Goal: Task Accomplishment & Management: Use online tool/utility

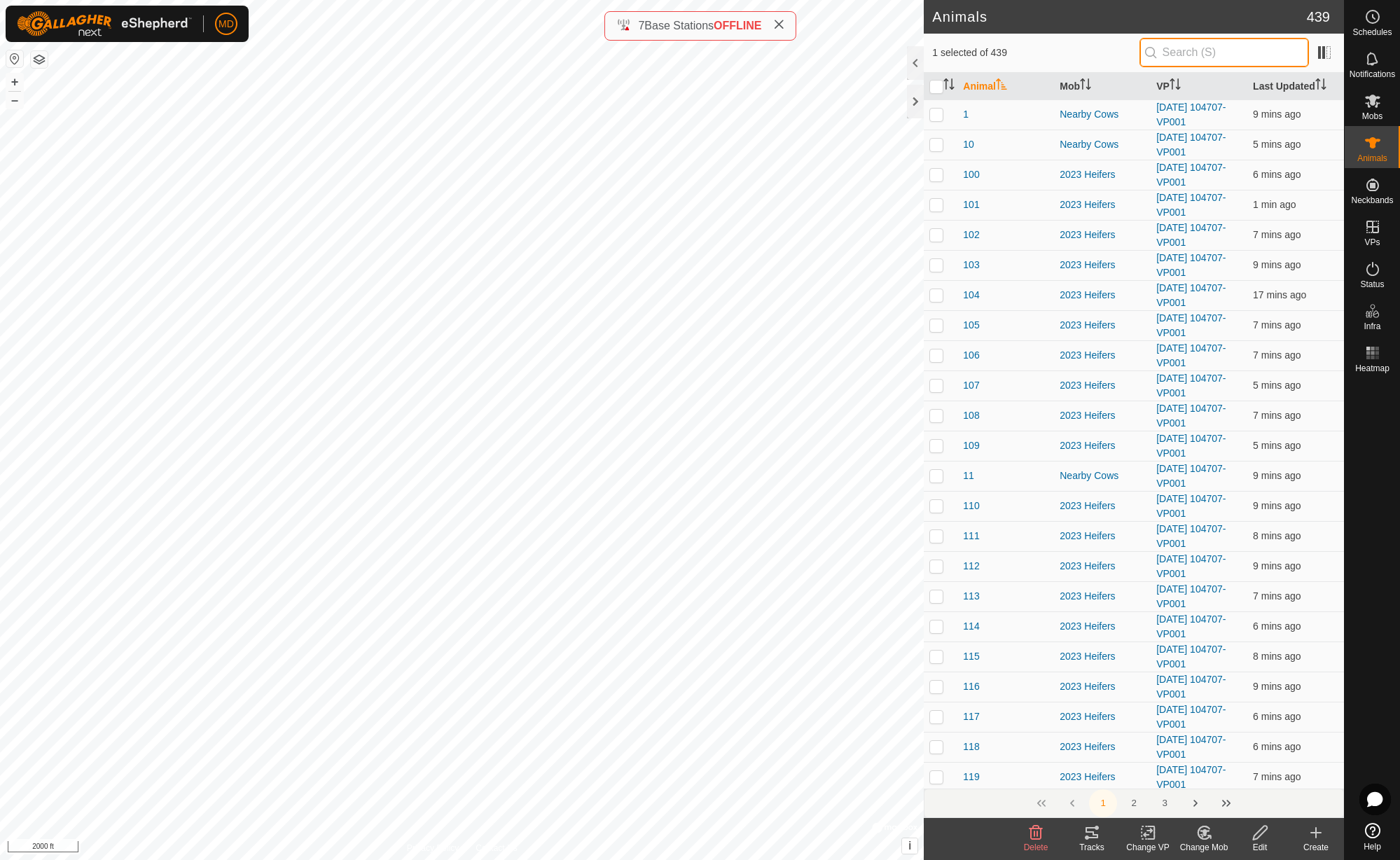
click at [1252, 56] on input "text" at bounding box center [1225, 53] width 170 height 29
type input "1803"
checkbox input "true"
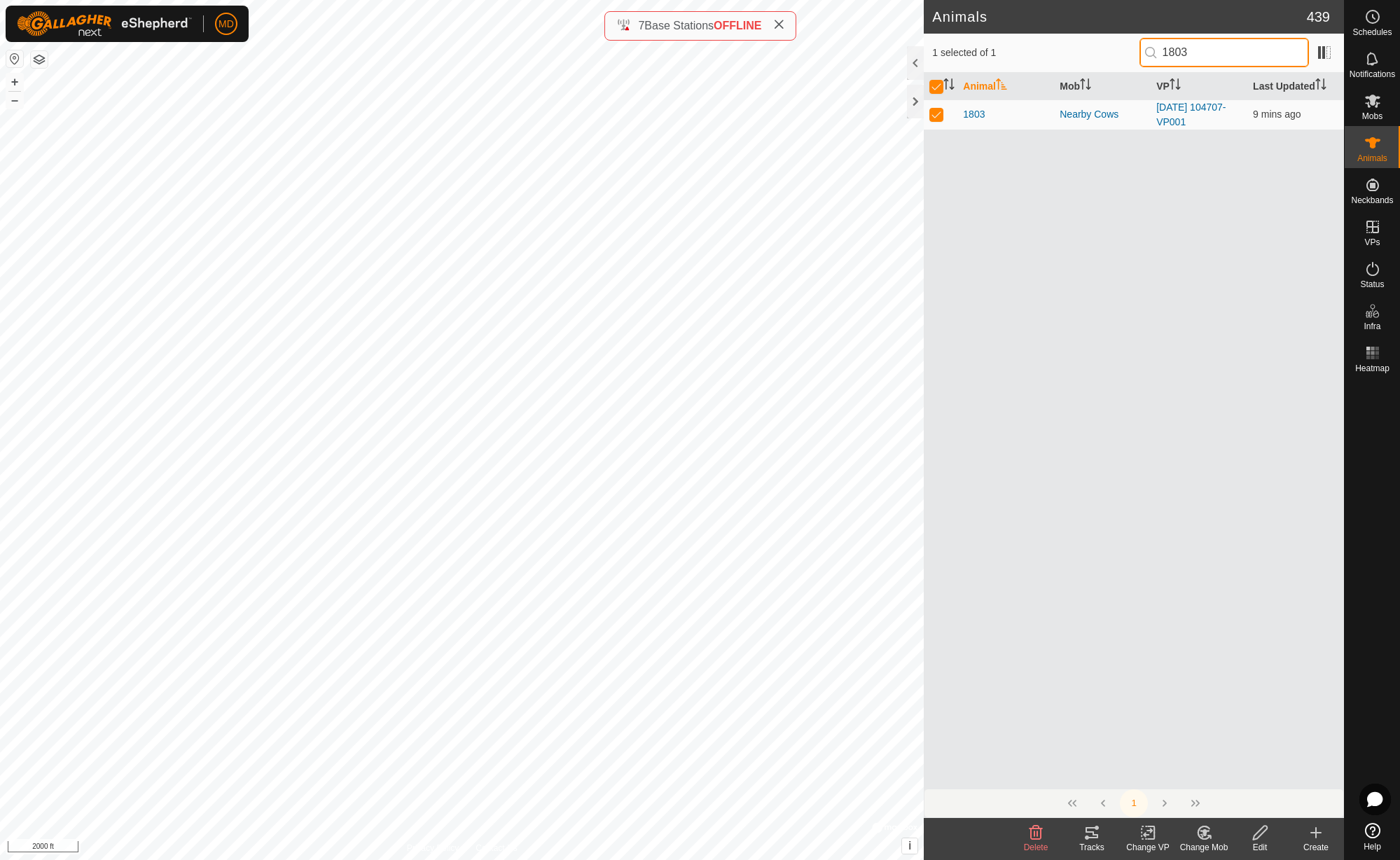
type input "1803"
click at [1093, 838] on icon at bounding box center [1091, 832] width 12 height 11
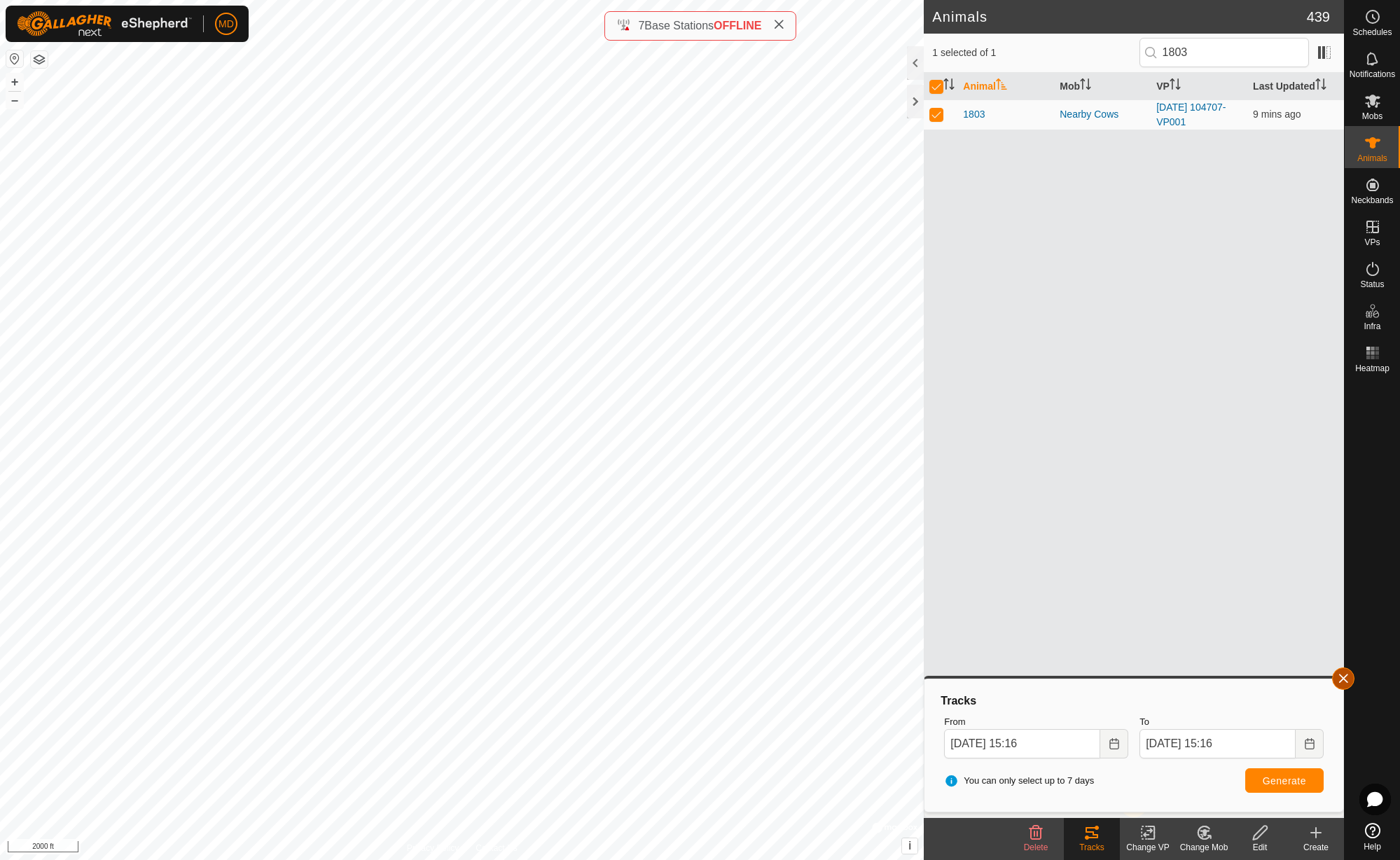
click at [1344, 678] on span "button" at bounding box center [1343, 678] width 11 height 11
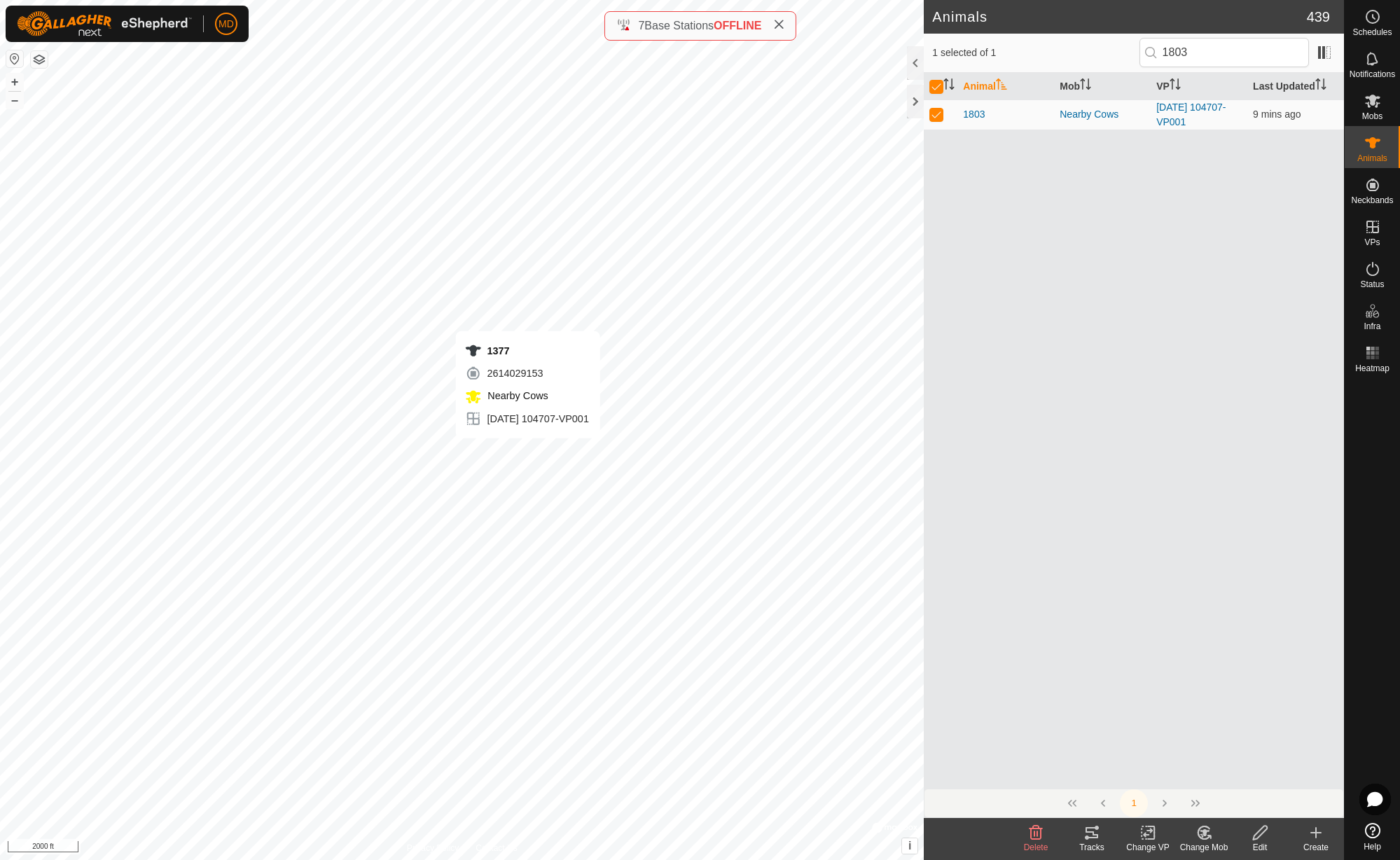
checkbox input "false"
click at [1094, 837] on icon at bounding box center [1091, 832] width 12 height 11
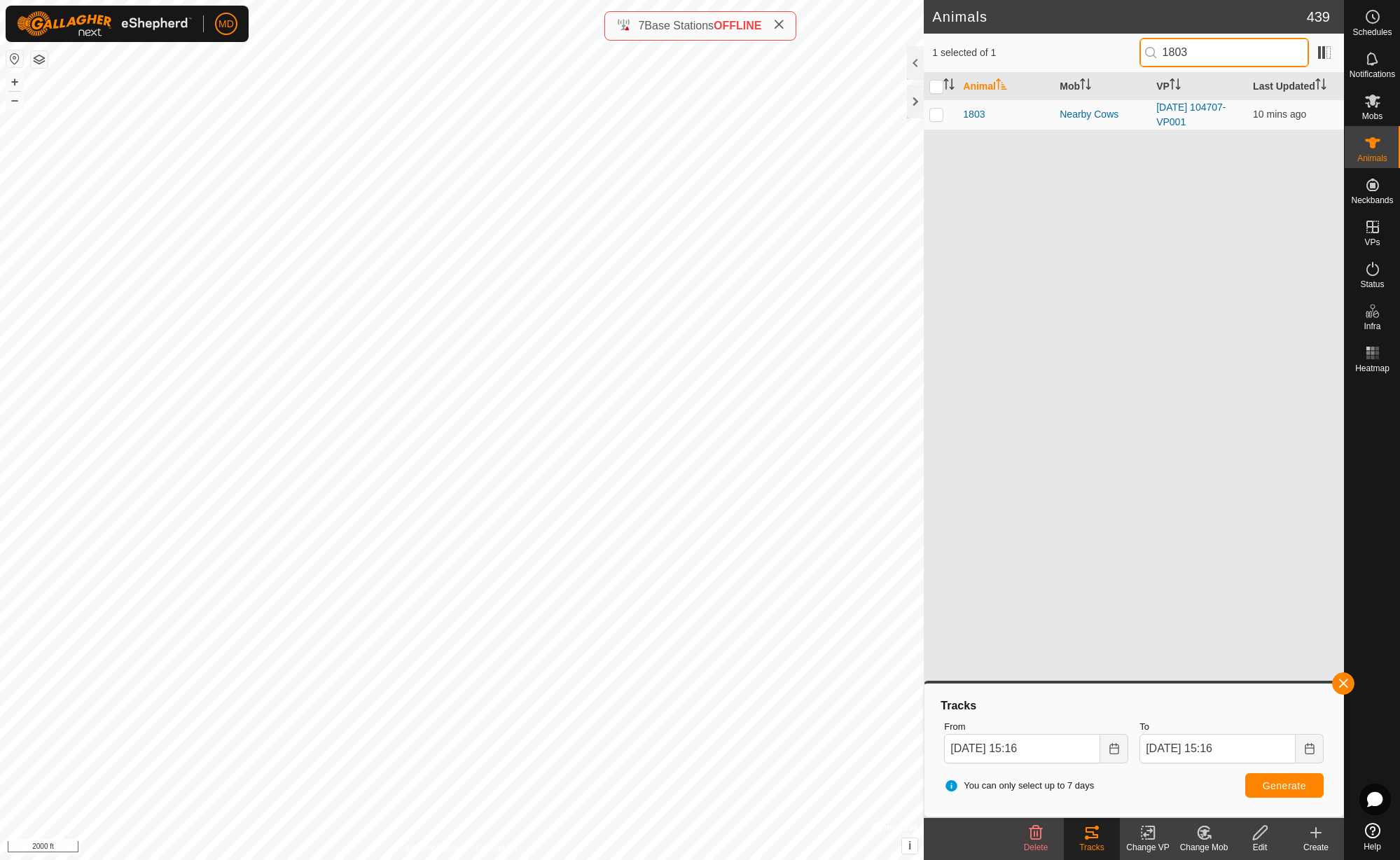
click at [1211, 54] on input "1803" at bounding box center [1225, 53] width 170 height 29
click at [1206, 52] on input "18031337" at bounding box center [1225, 53] width 170 height 29
type input "1337"
click at [939, 127] on p-checkbox at bounding box center [937, 121] width 14 height 11
click at [1309, 788] on button "Generate" at bounding box center [1284, 785] width 78 height 25
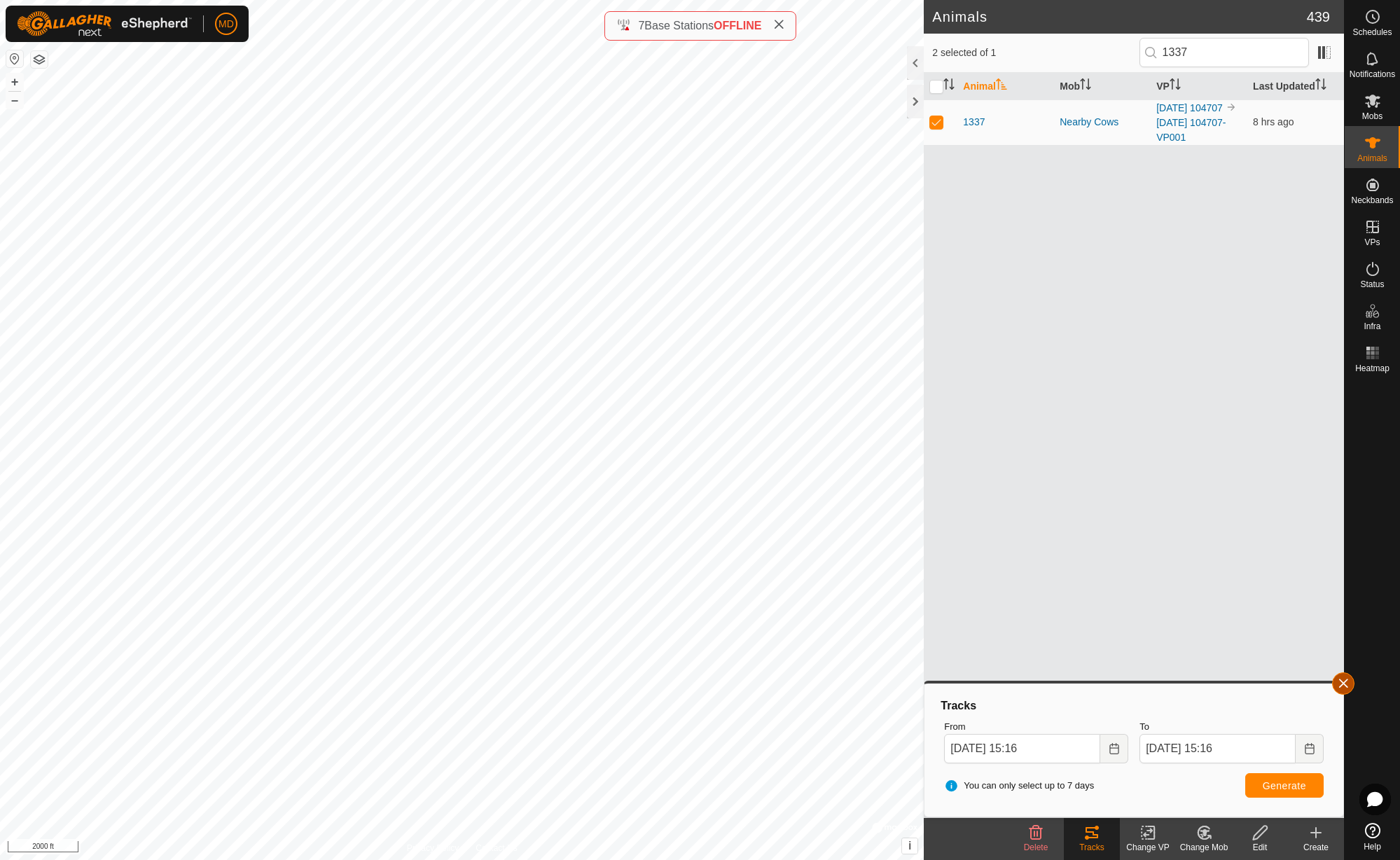
click at [1343, 685] on button "button" at bounding box center [1343, 683] width 23 height 23
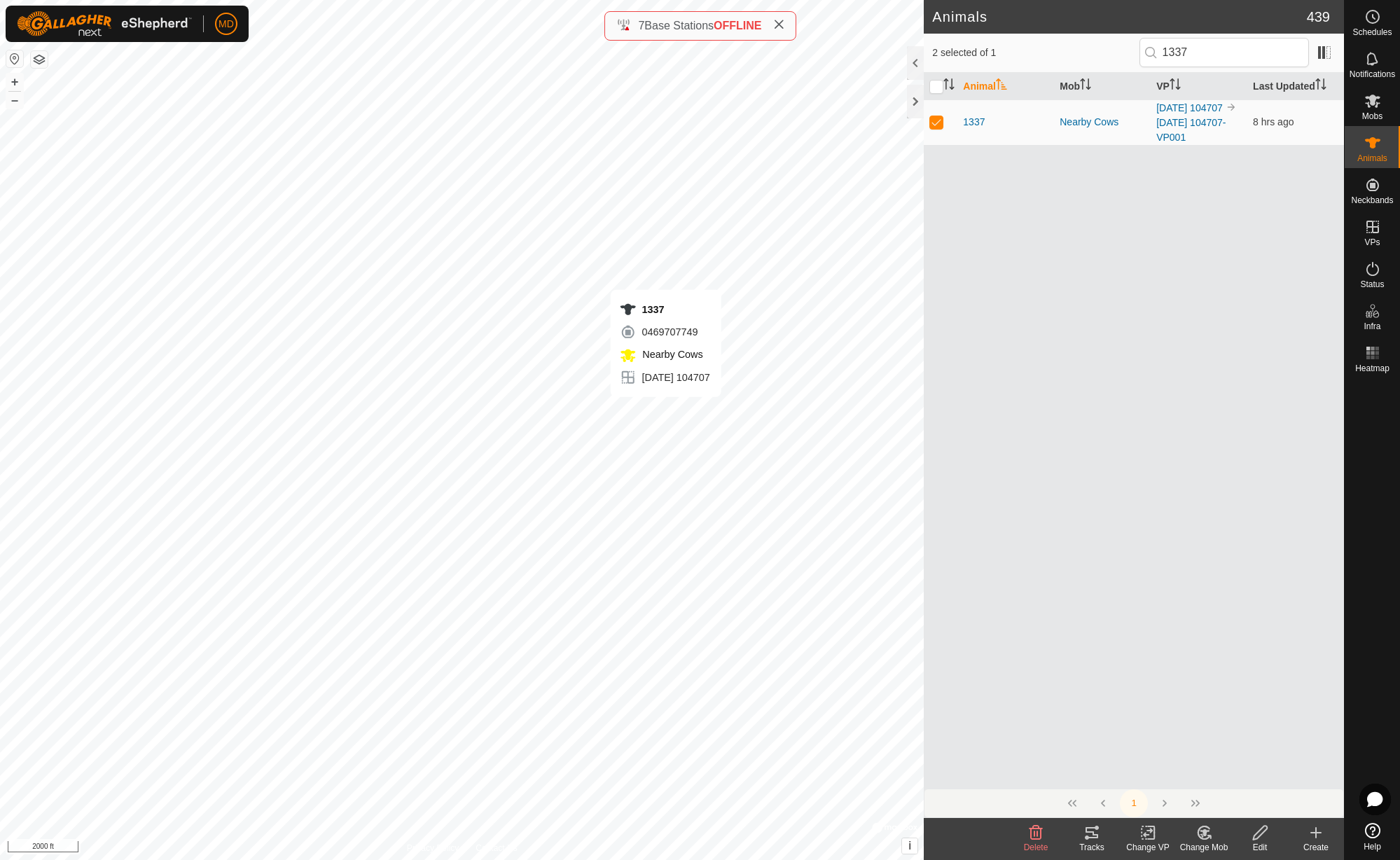
checkbox input "false"
click at [1214, 54] on input "1337" at bounding box center [1225, 53] width 170 height 29
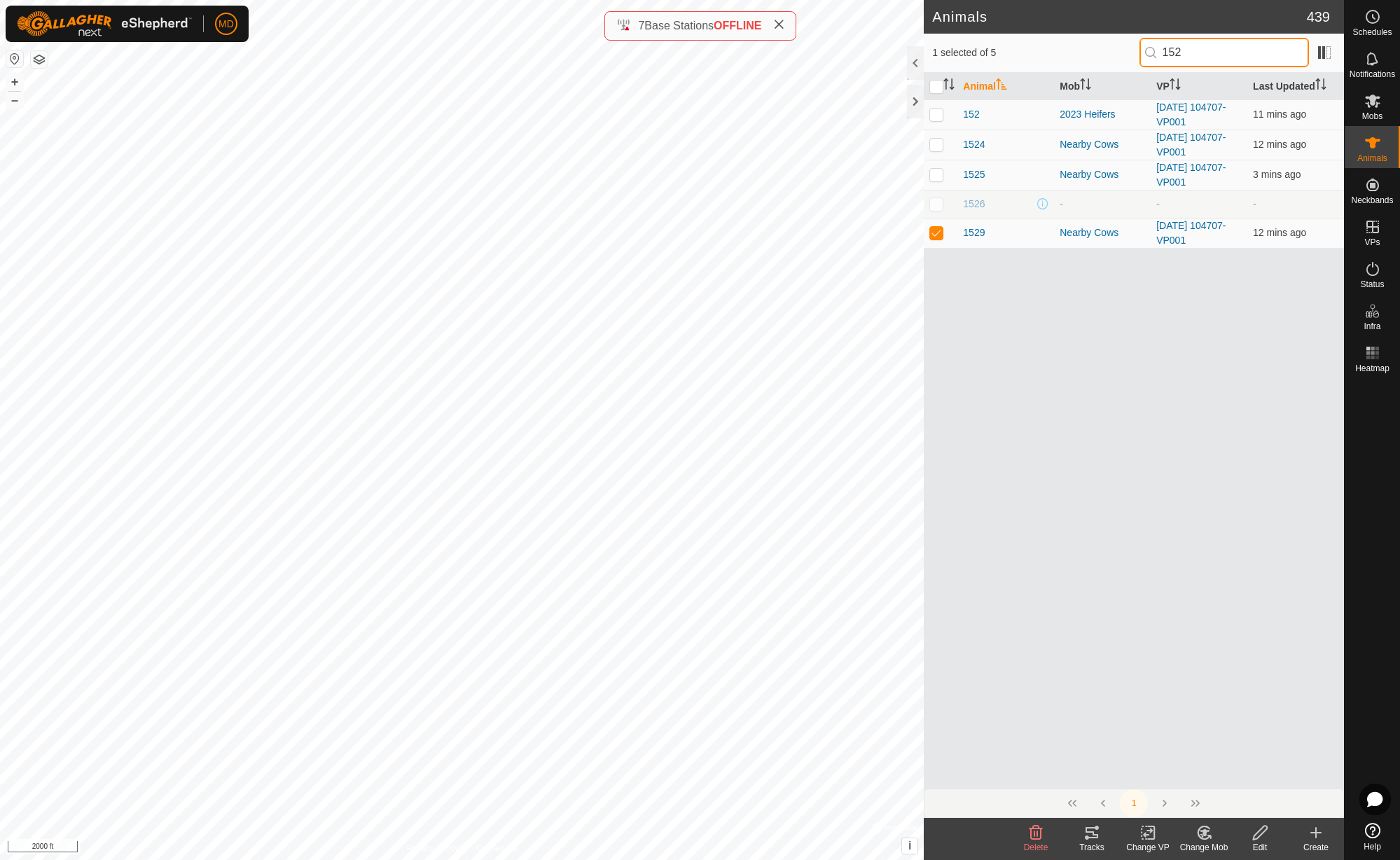
type input "1529"
checkbox input "true"
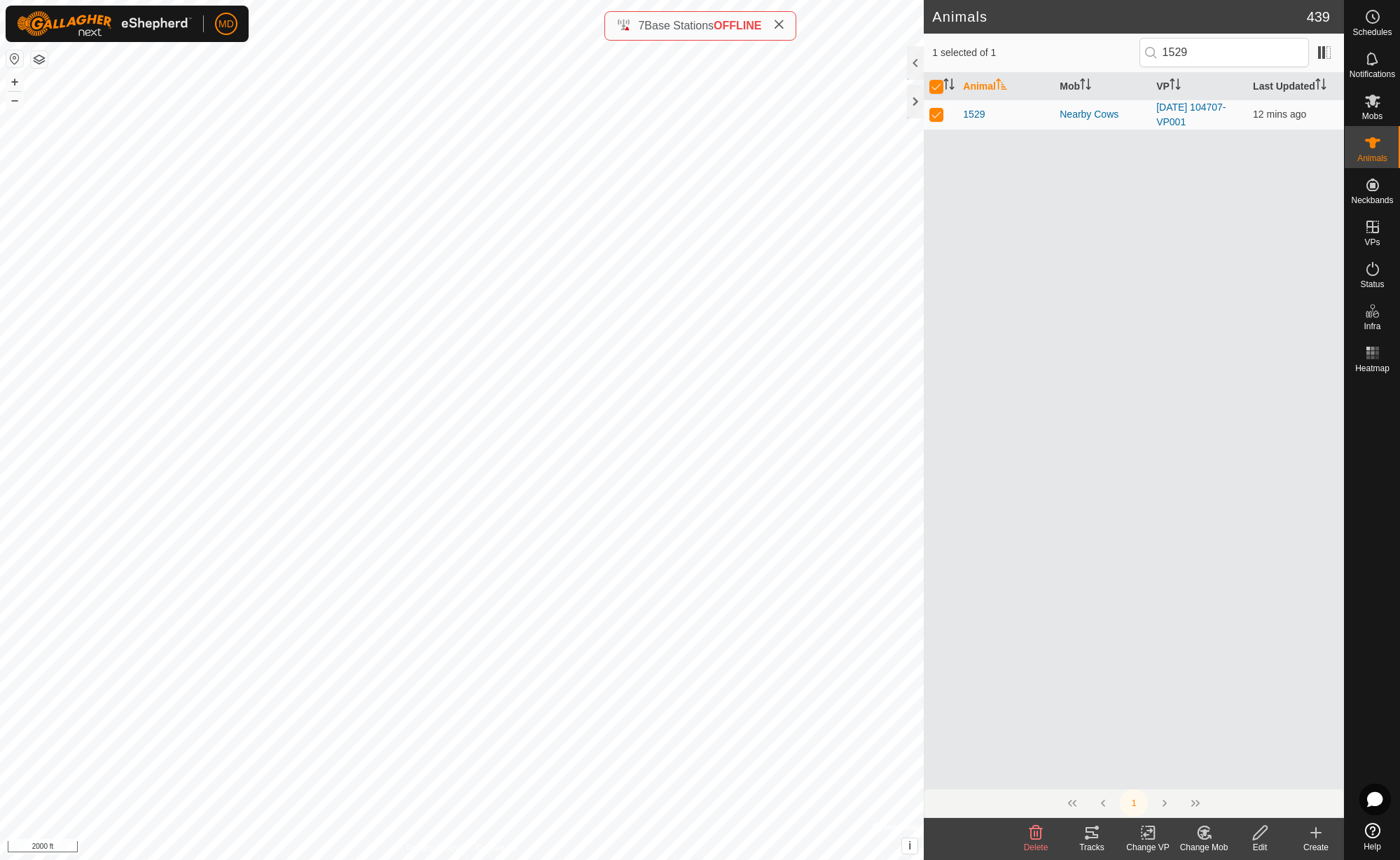
click at [1093, 840] on icon at bounding box center [1091, 832] width 17 height 17
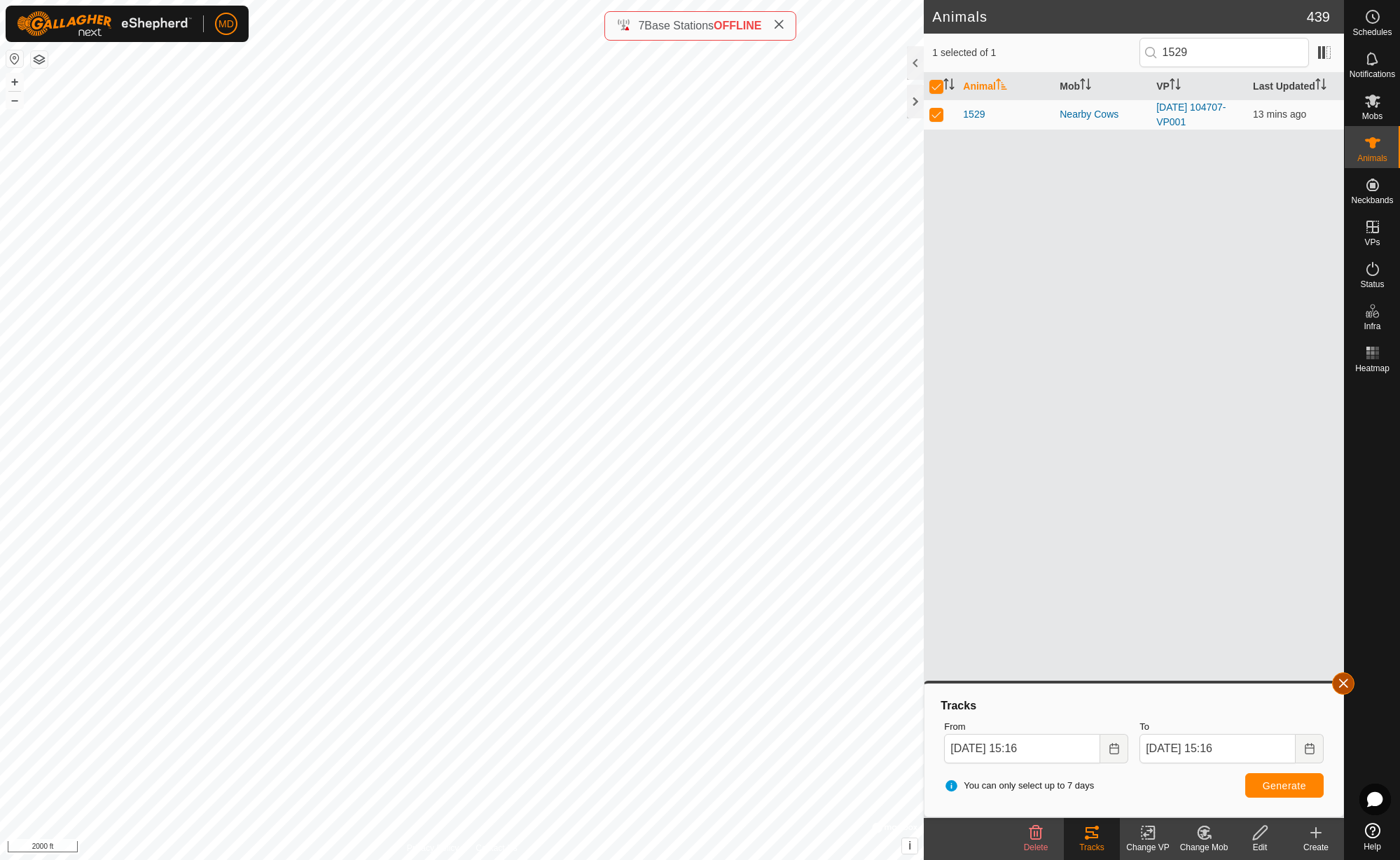
click at [1349, 686] on button "button" at bounding box center [1343, 683] width 23 height 23
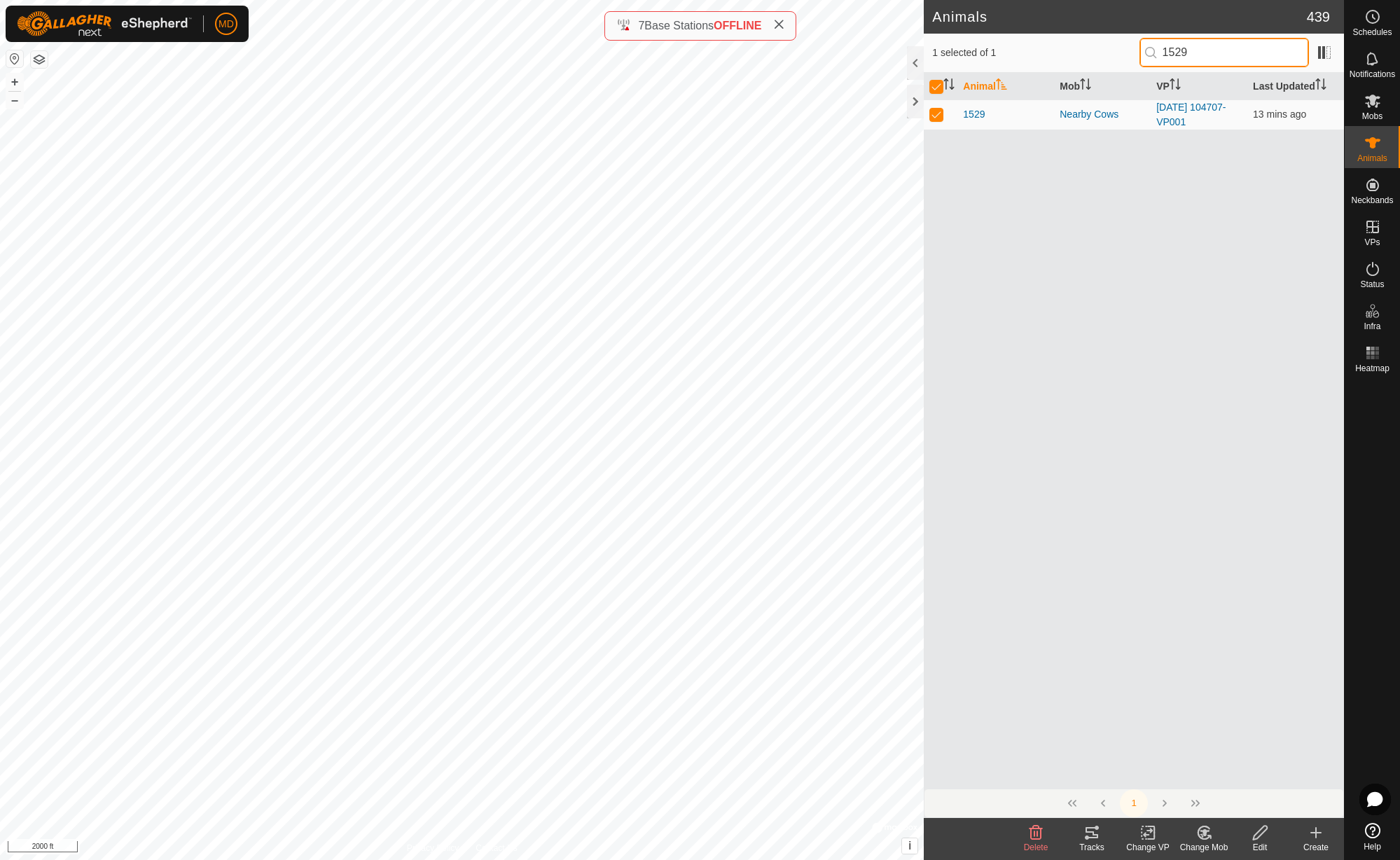
click at [1218, 54] on input "1529" at bounding box center [1225, 53] width 170 height 29
type input "15"
checkbox input "false"
type input "1816"
click at [937, 118] on p-checkbox at bounding box center [937, 114] width 14 height 11
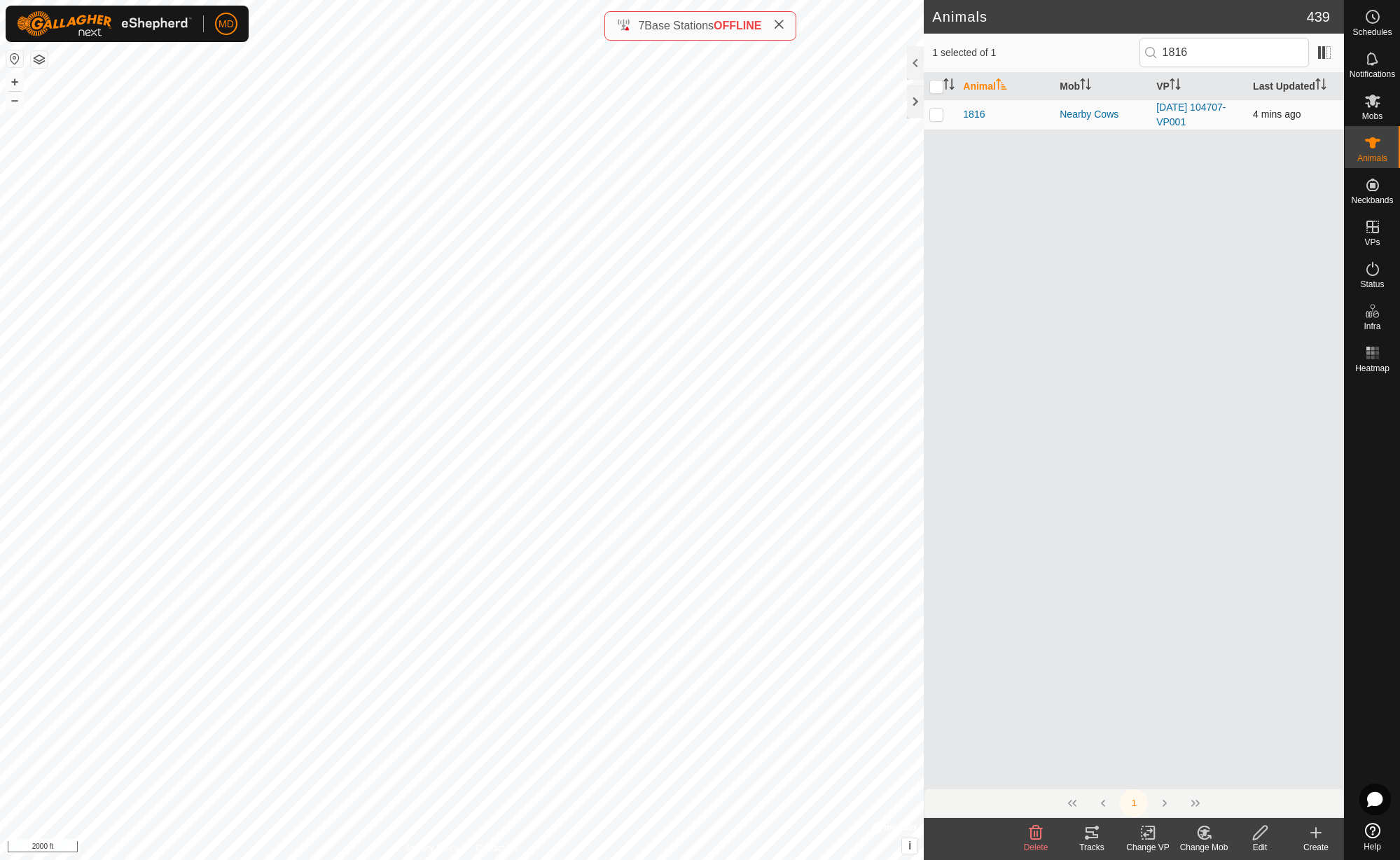
checkbox input "true"
click at [1091, 837] on icon at bounding box center [1091, 832] width 12 height 11
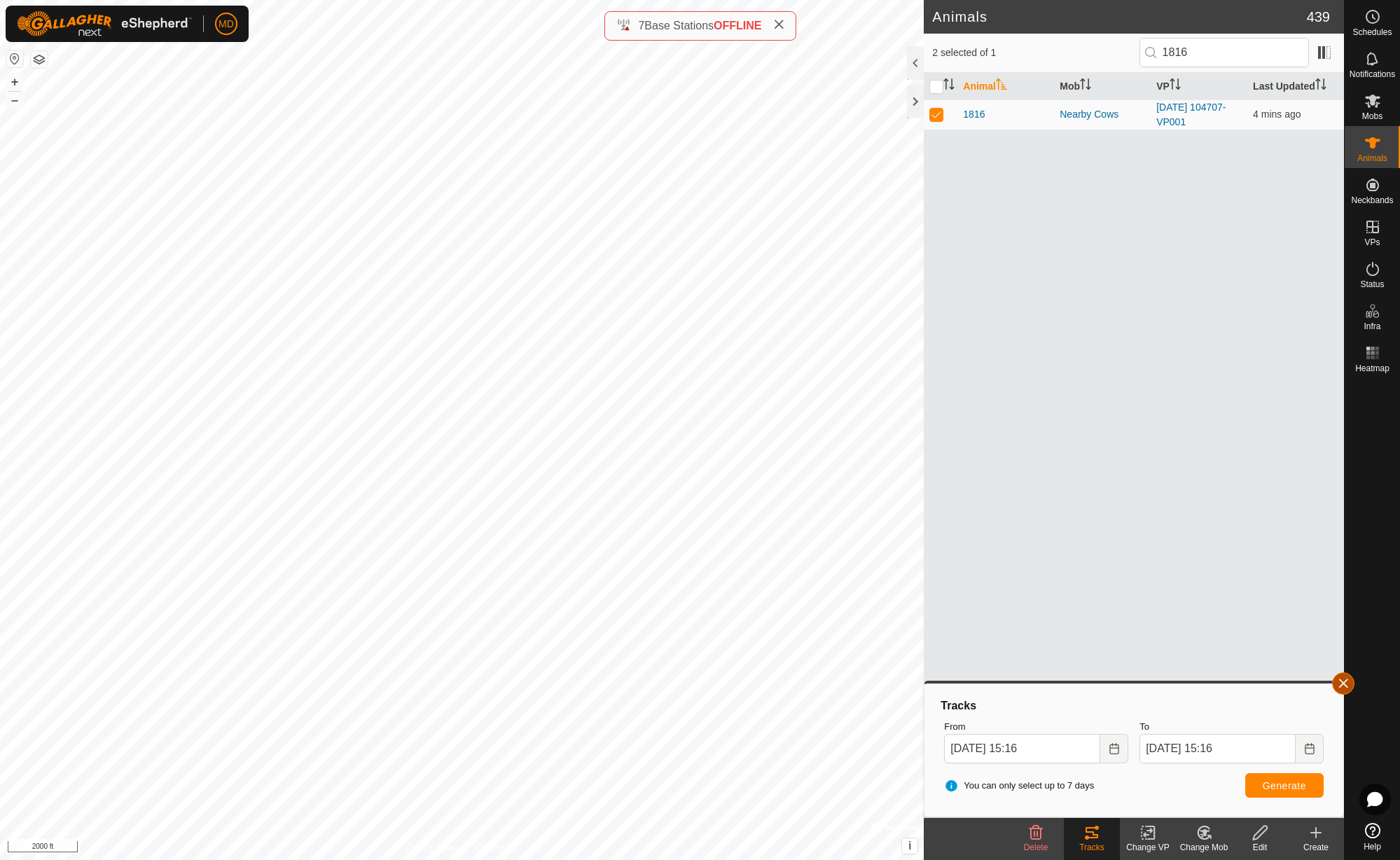
click at [1349, 682] on button "button" at bounding box center [1343, 683] width 23 height 23
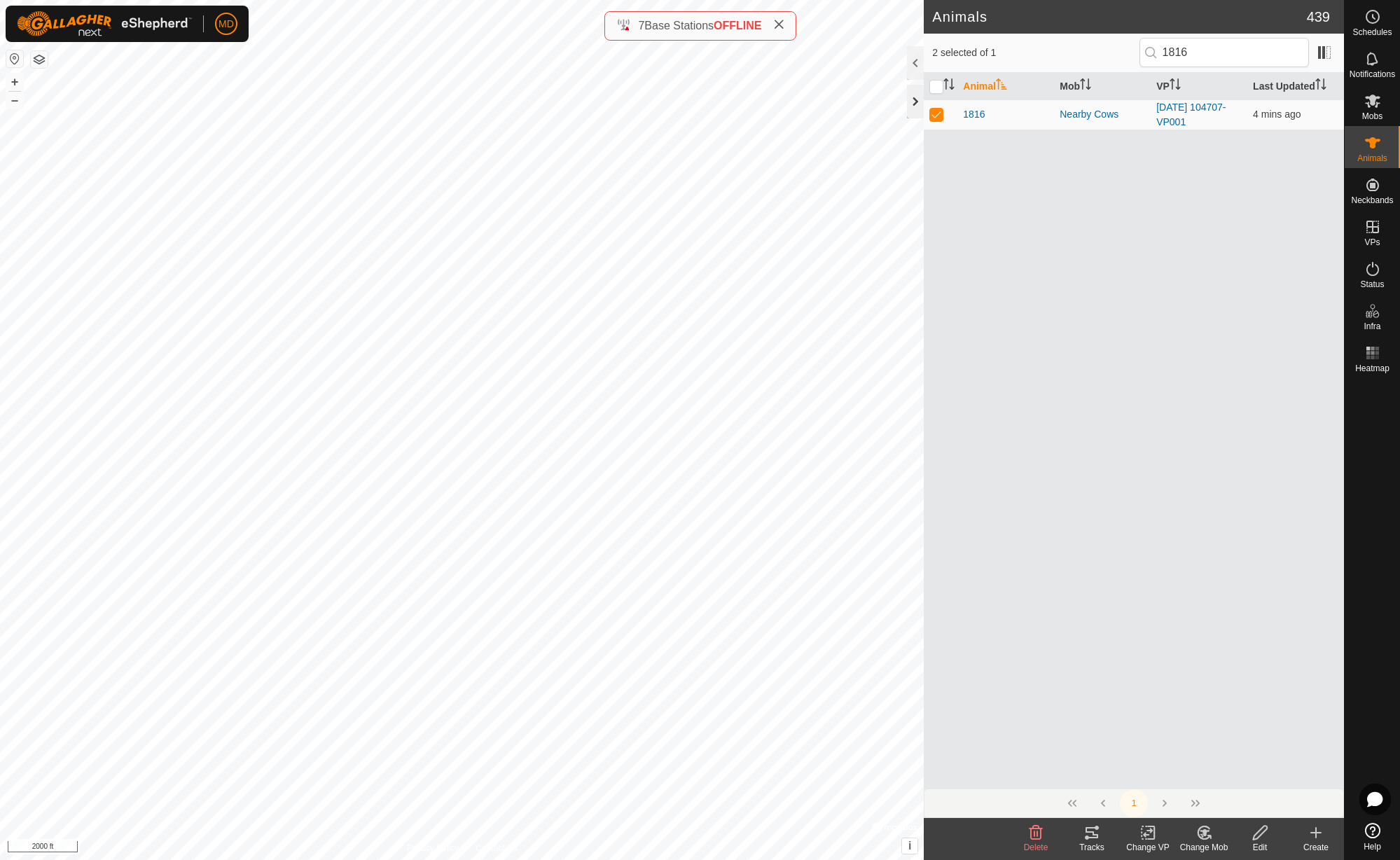
click at [915, 104] on div at bounding box center [915, 102] width 17 height 34
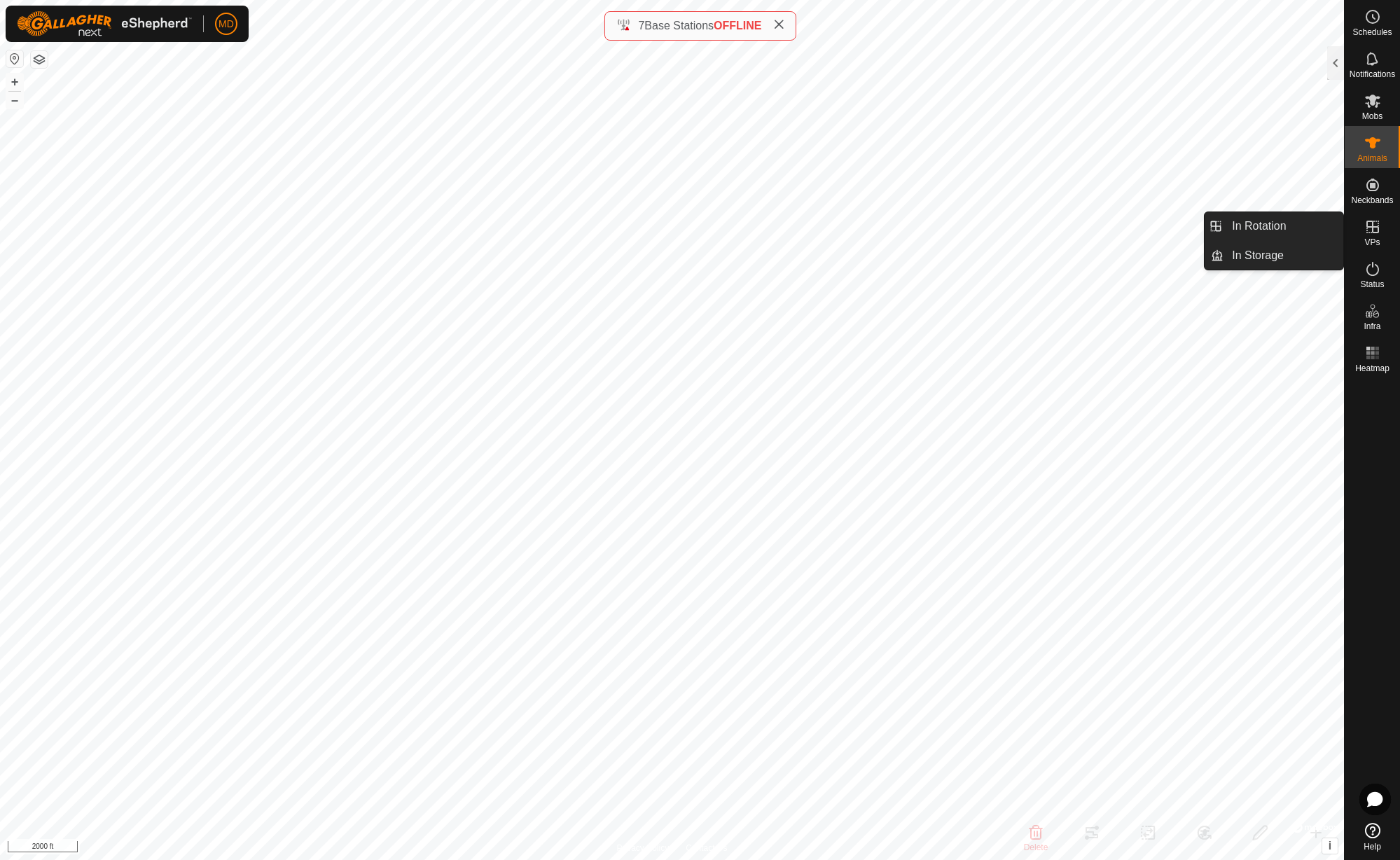
click at [1377, 231] on icon at bounding box center [1373, 227] width 17 height 17
click at [1272, 227] on link "In Rotation" at bounding box center [1284, 226] width 120 height 28
click at [1339, 58] on div at bounding box center [1336, 63] width 17 height 34
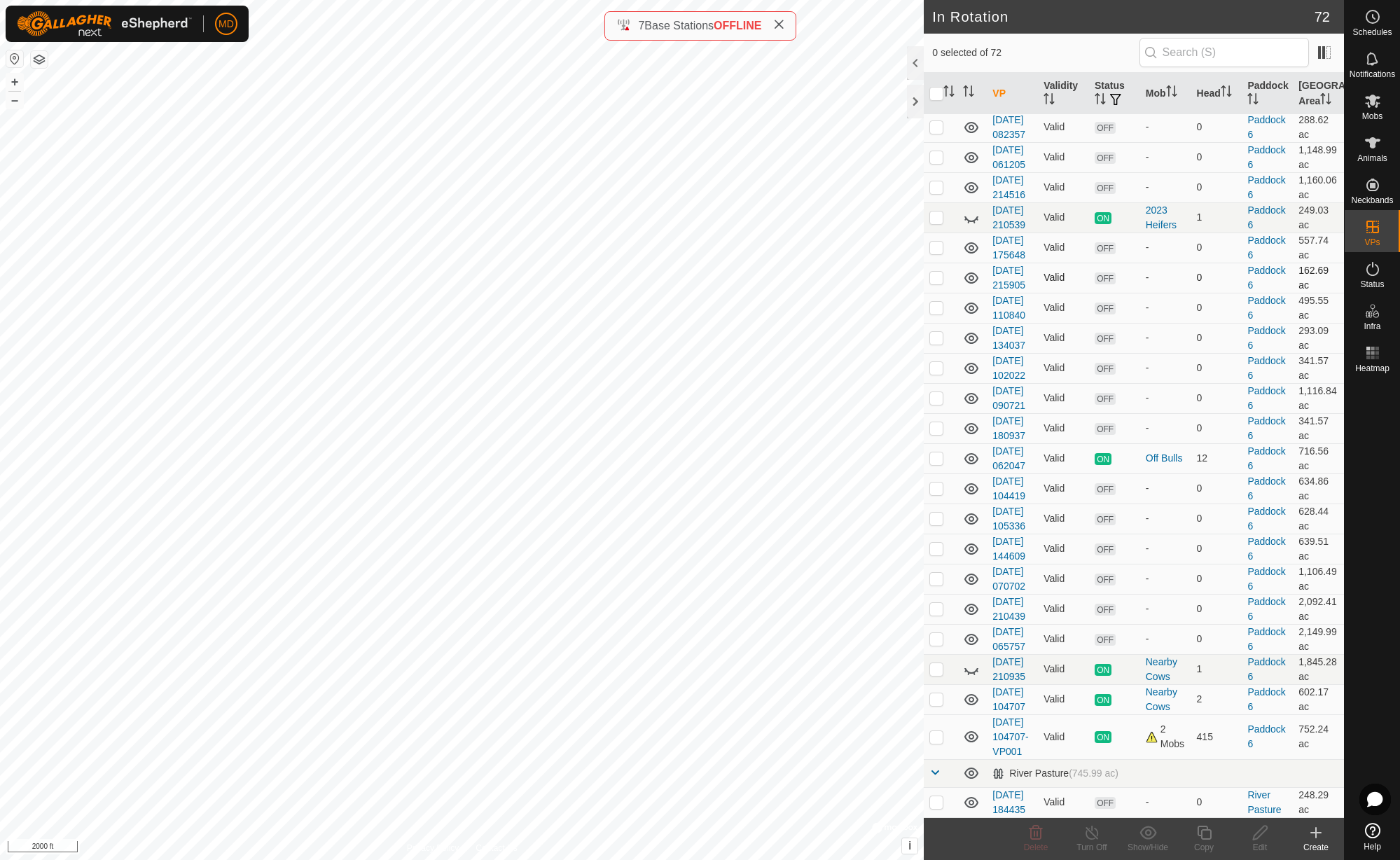
scroll to position [2577, 0]
click at [1374, 270] on icon at bounding box center [1373, 268] width 17 height 17
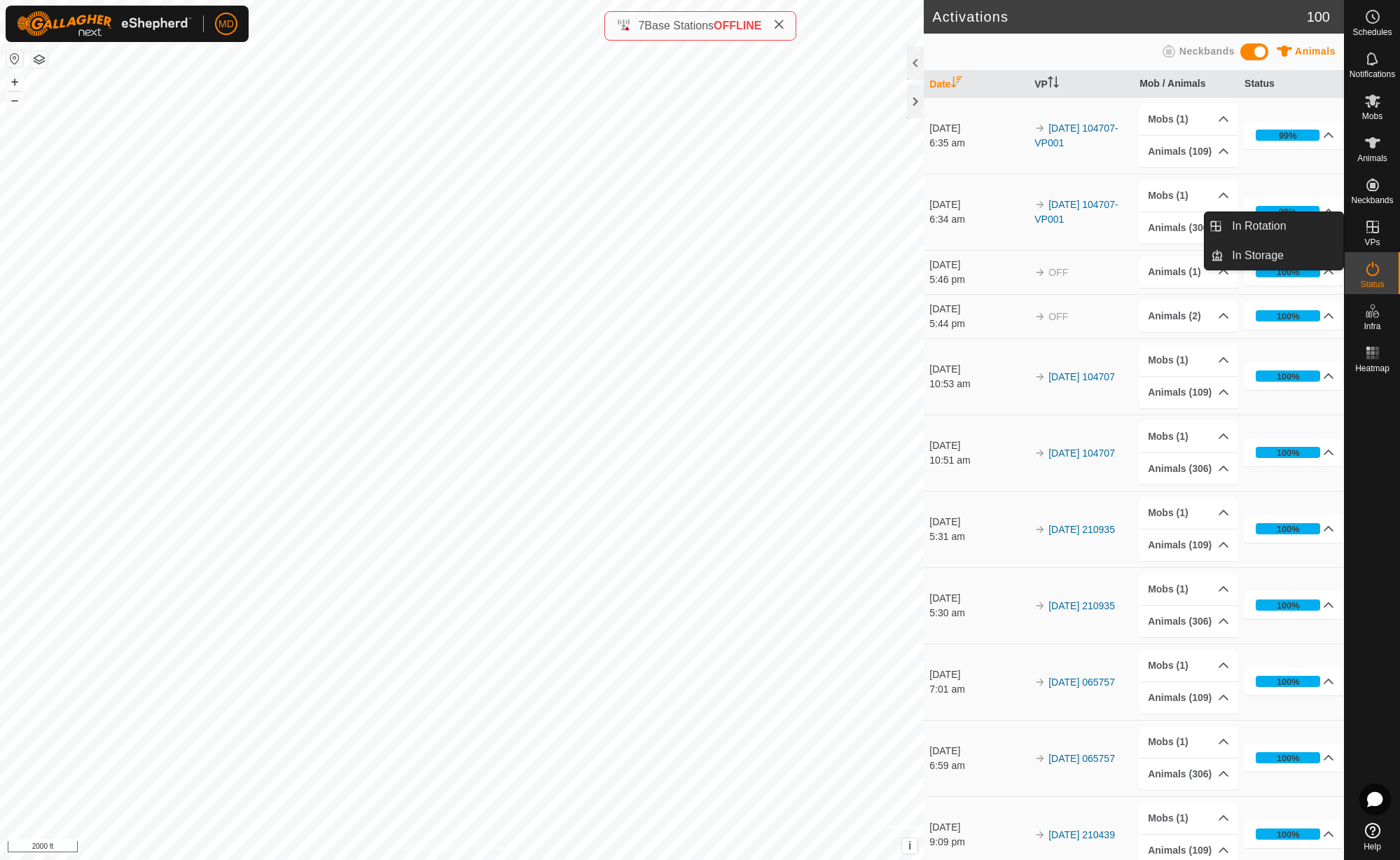
click at [1370, 229] on icon at bounding box center [1373, 227] width 17 height 17
click at [1283, 224] on link "In Rotation" at bounding box center [1284, 226] width 120 height 28
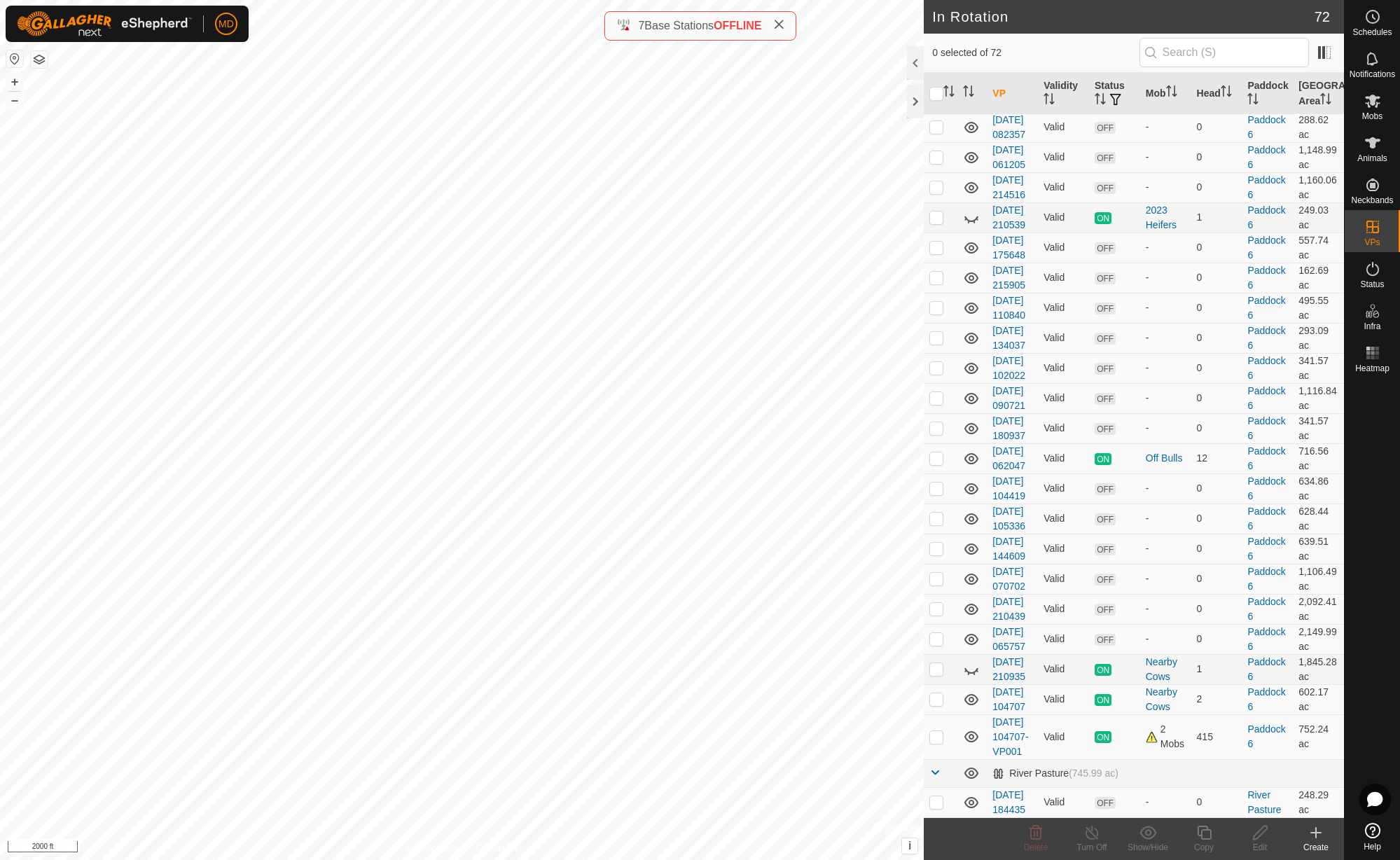
scroll to position [2577, 0]
click at [937, 731] on p-checkbox at bounding box center [937, 736] width 14 height 11
checkbox input "true"
click at [1211, 836] on icon at bounding box center [1204, 832] width 14 height 14
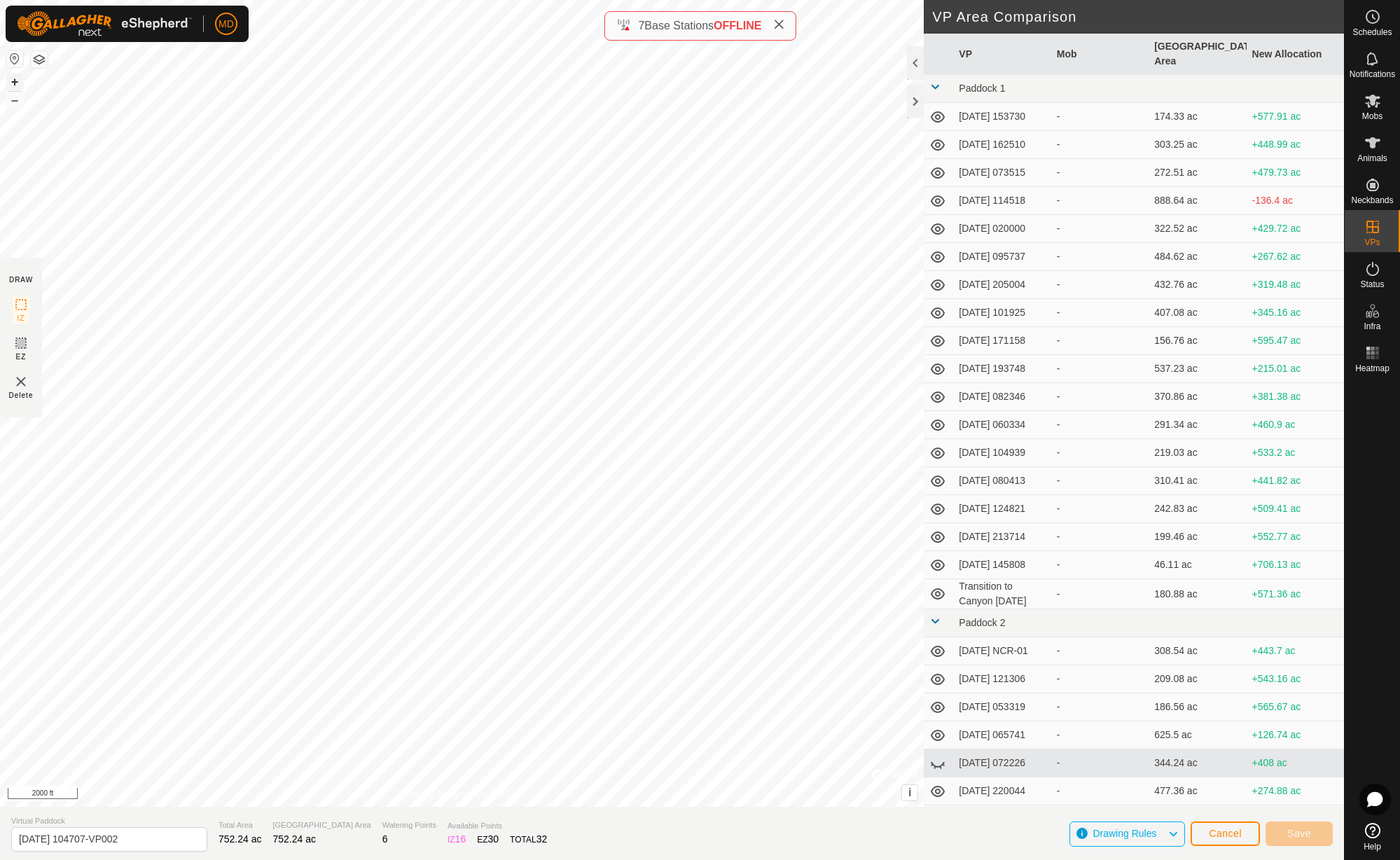
click at [15, 83] on button "+" at bounding box center [15, 82] width 17 height 17
click at [18, 86] on button "+" at bounding box center [15, 82] width 17 height 17
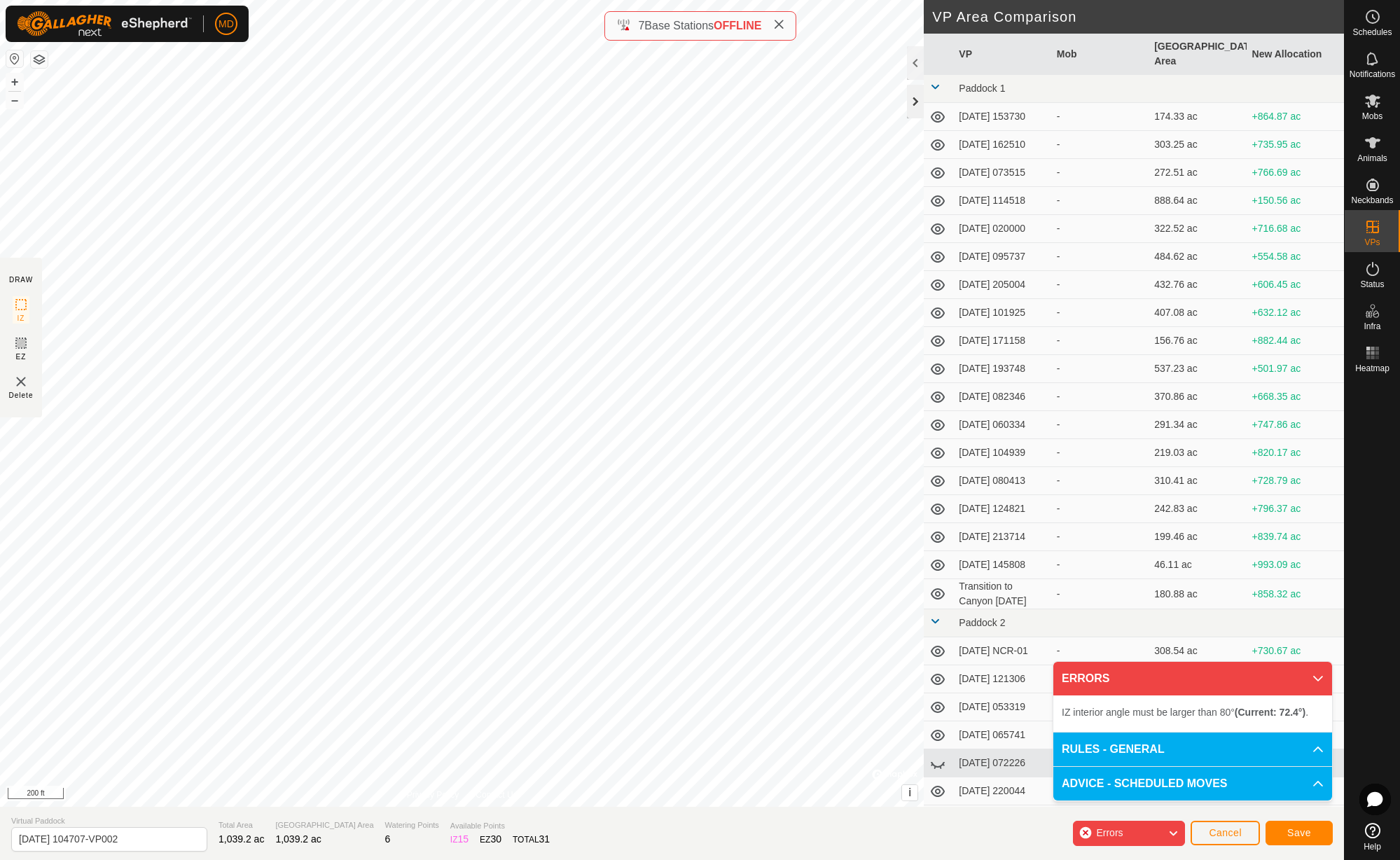
click at [918, 103] on div at bounding box center [915, 102] width 17 height 34
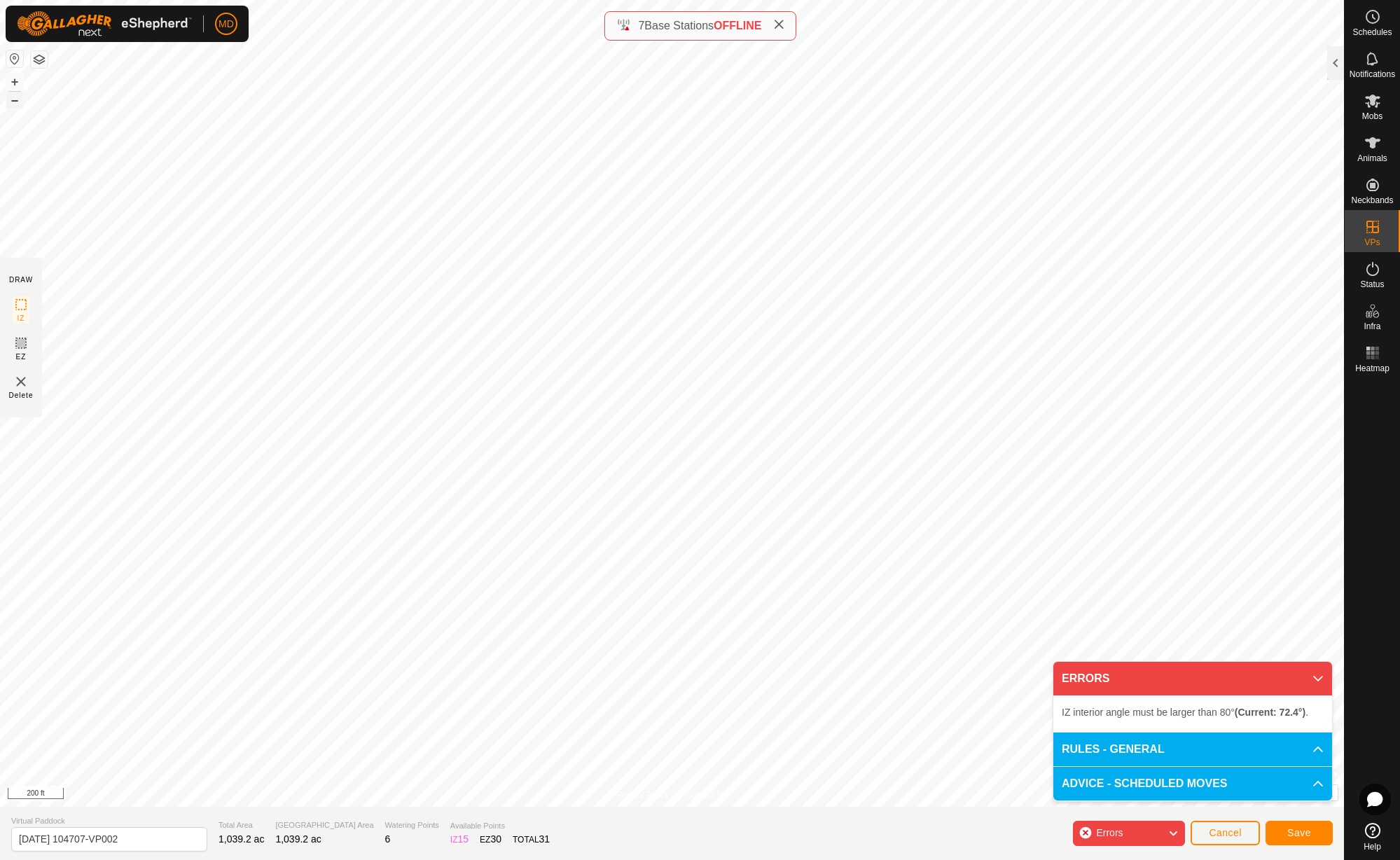
click at [15, 102] on button "–" at bounding box center [15, 100] width 17 height 17
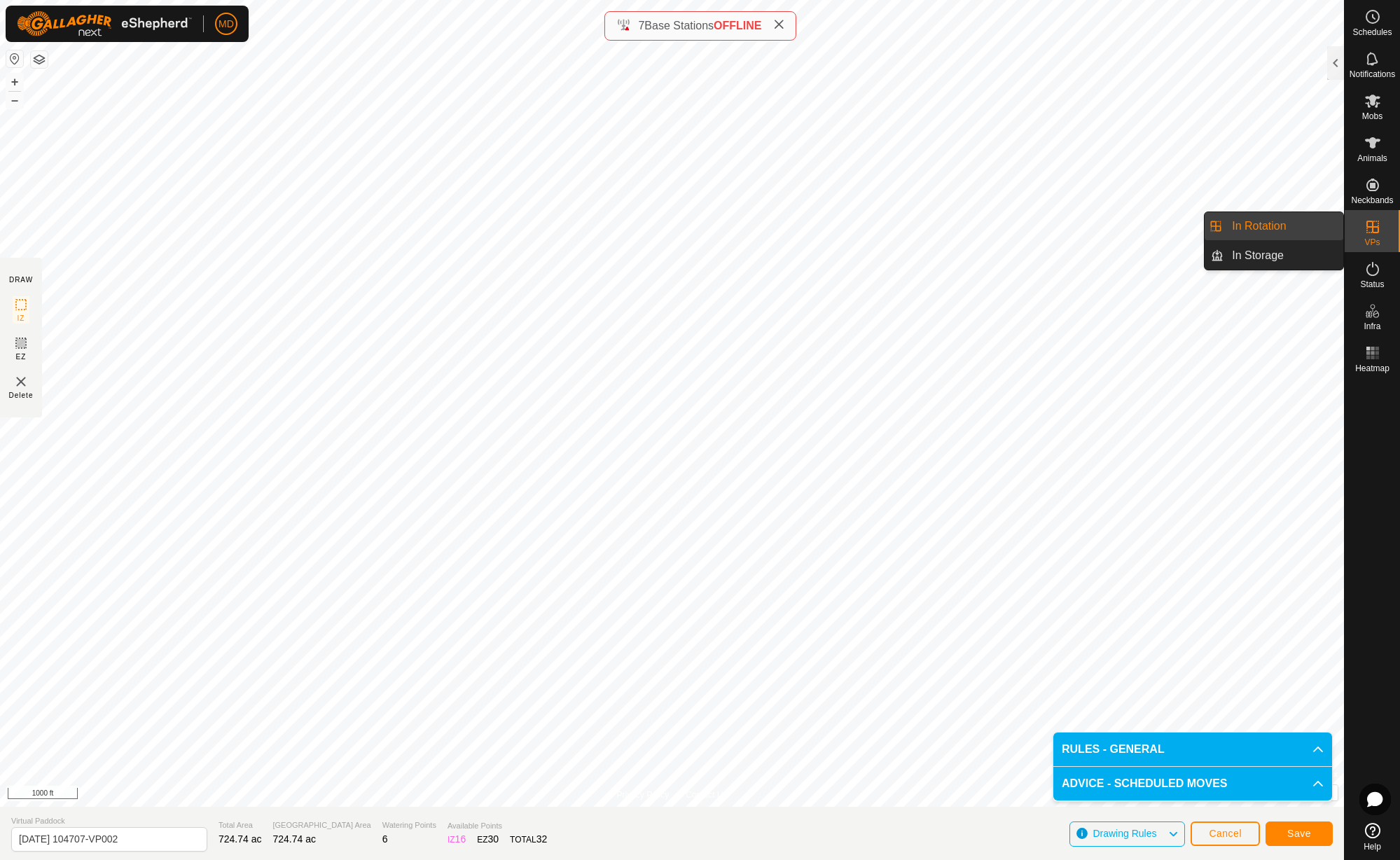
click at [1295, 232] on link "In Rotation" at bounding box center [1284, 226] width 120 height 28
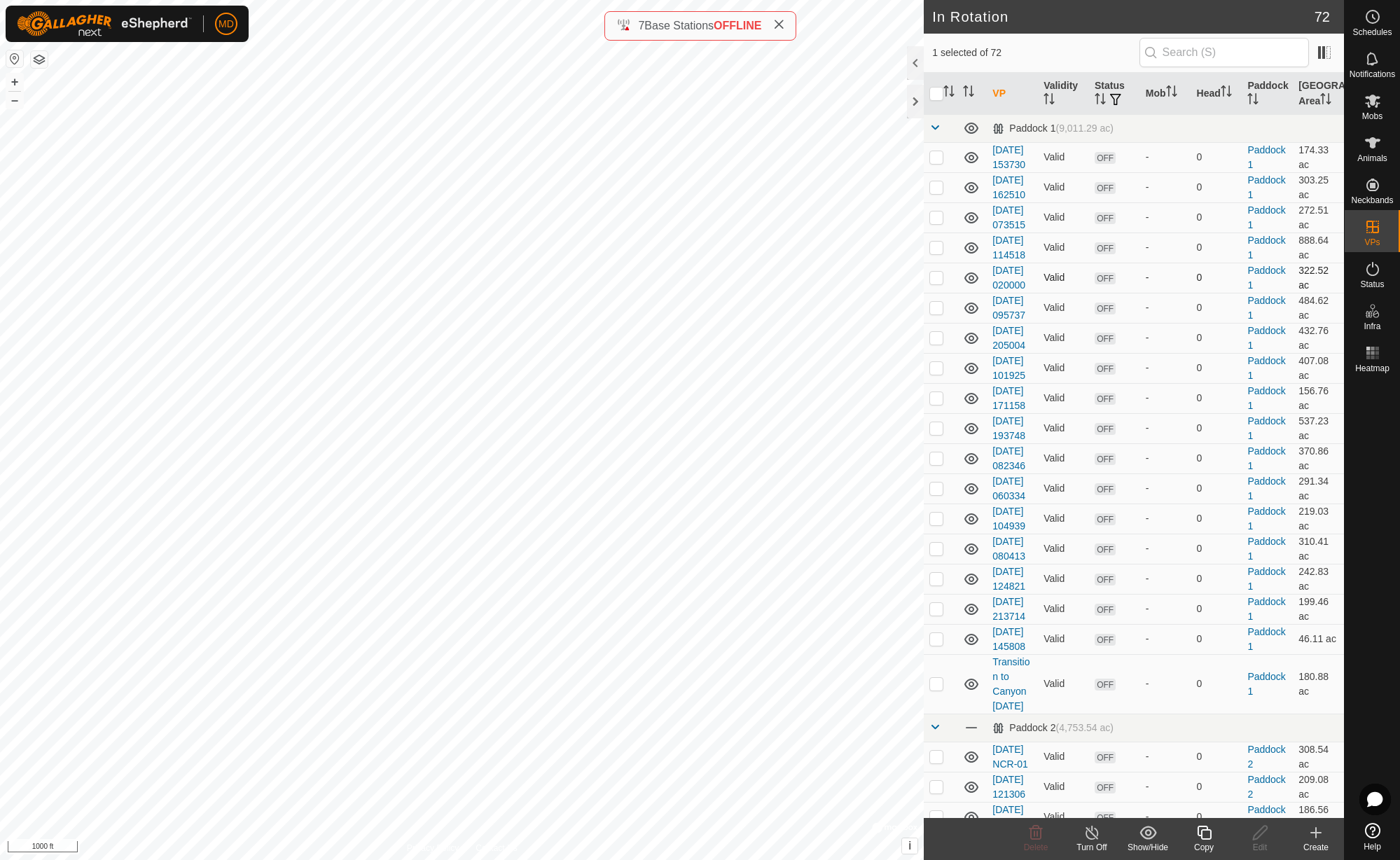
checkbox input "true"
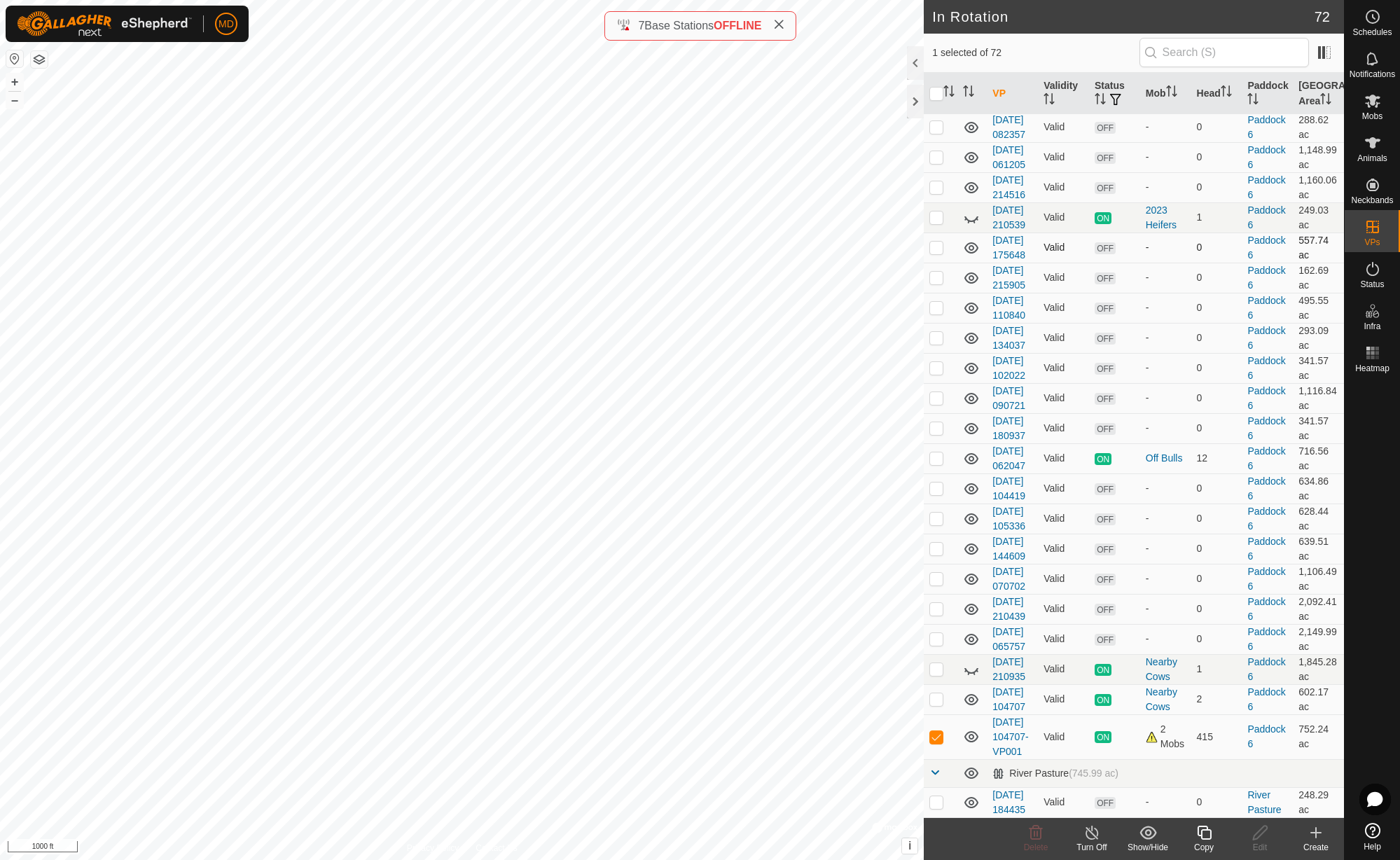
scroll to position [2577, 0]
click at [1375, 99] on icon at bounding box center [1373, 101] width 15 height 13
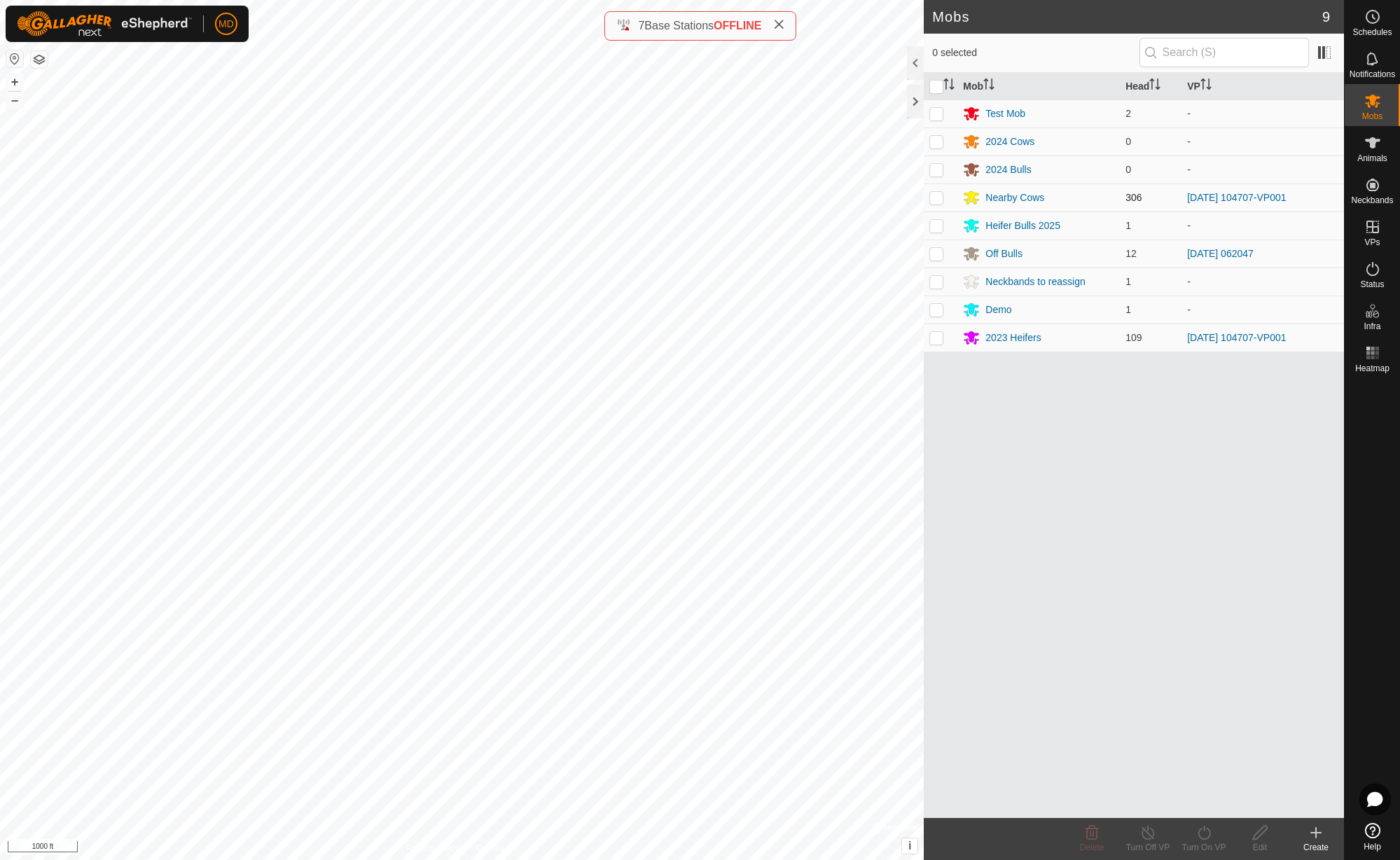
click at [939, 200] on p-checkbox at bounding box center [937, 197] width 14 height 11
checkbox input "true"
click at [1207, 833] on icon at bounding box center [1205, 832] width 18 height 17
click at [1219, 805] on link "Now" at bounding box center [1246, 802] width 139 height 28
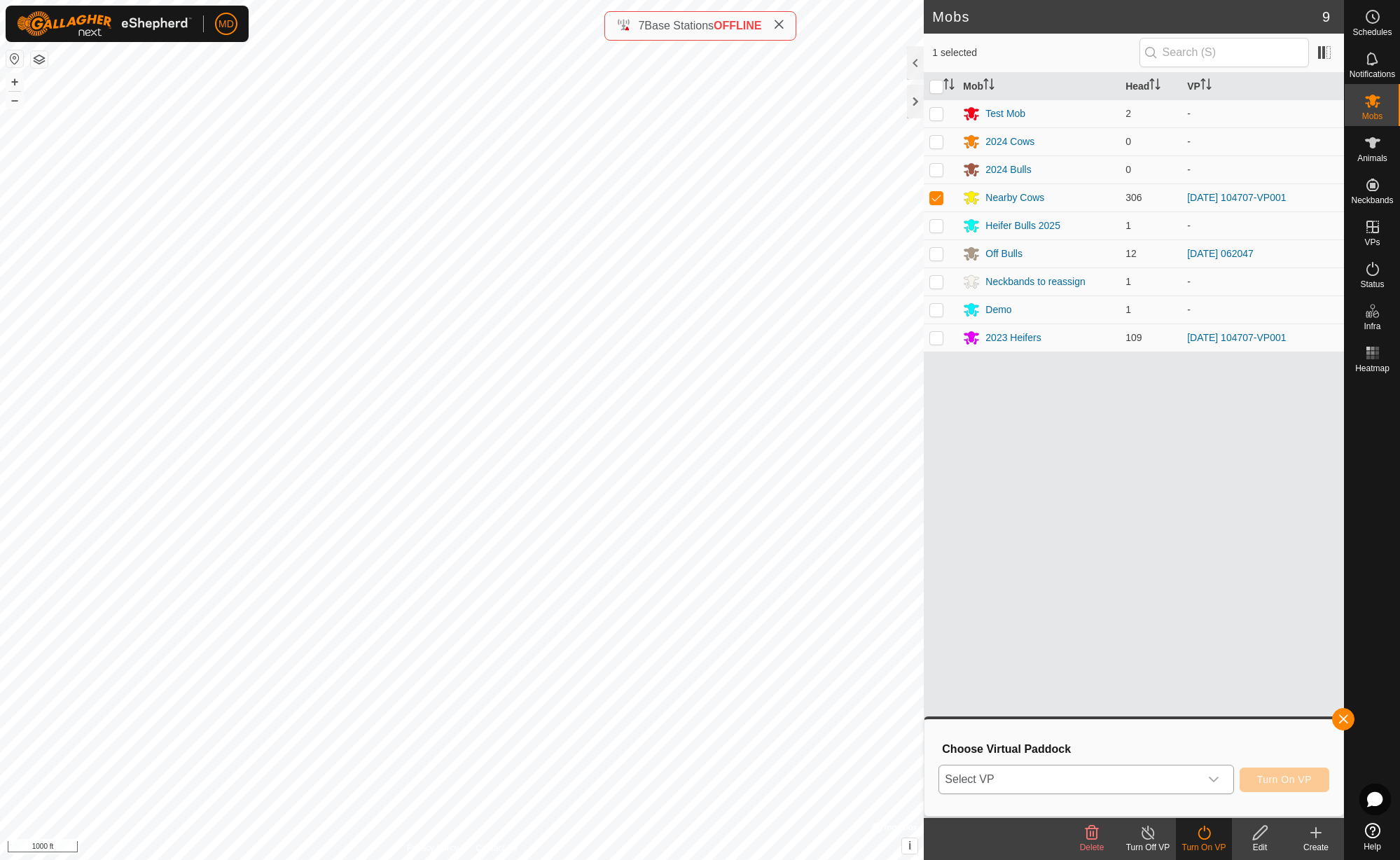
click at [1212, 778] on icon "dropdown trigger" at bounding box center [1214, 779] width 11 height 11
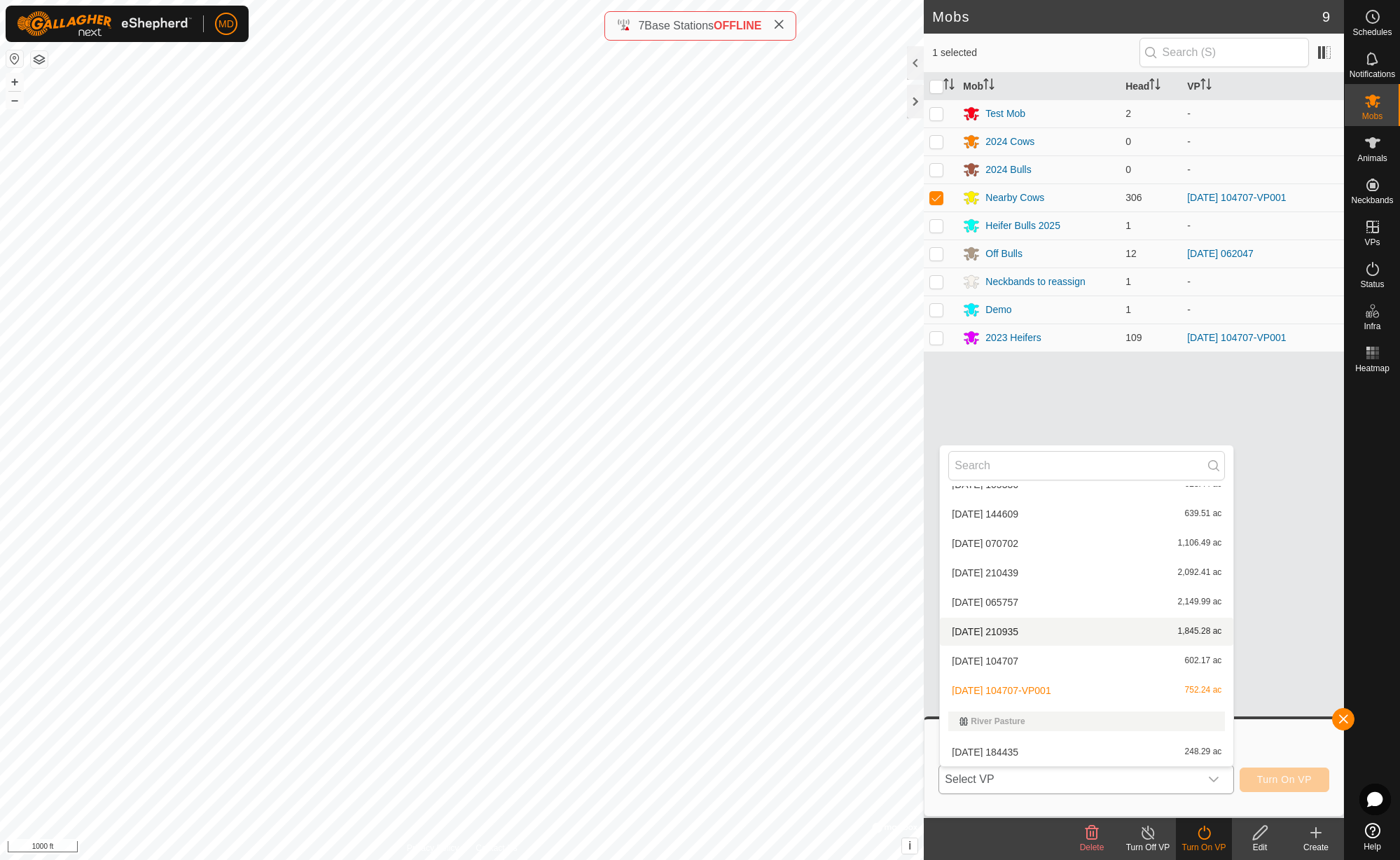
scroll to position [1965, 0]
click at [1086, 663] on li "[DATE] 104707 602.17 ac" at bounding box center [1086, 661] width 293 height 28
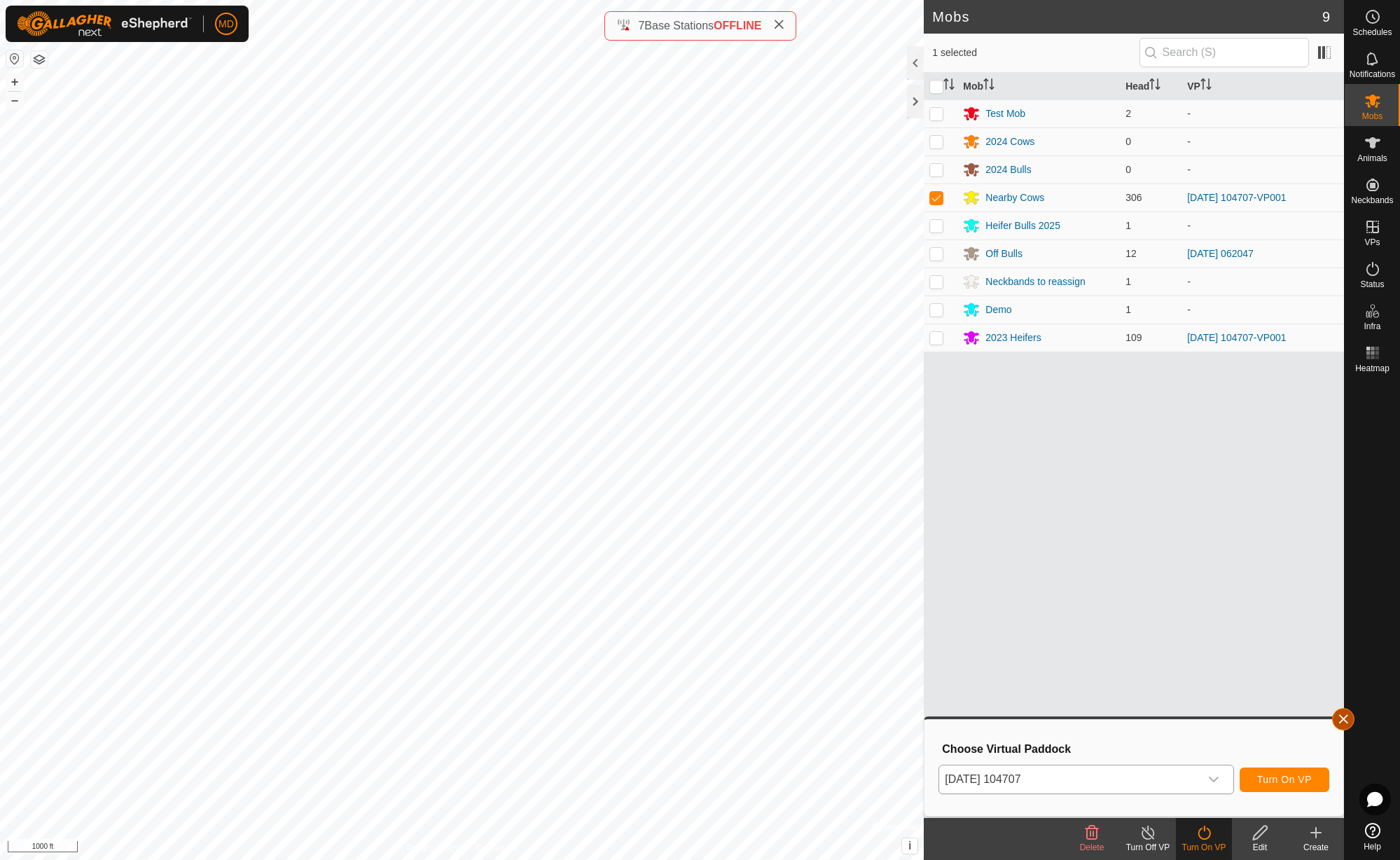
click at [1345, 720] on button "button" at bounding box center [1343, 719] width 23 height 23
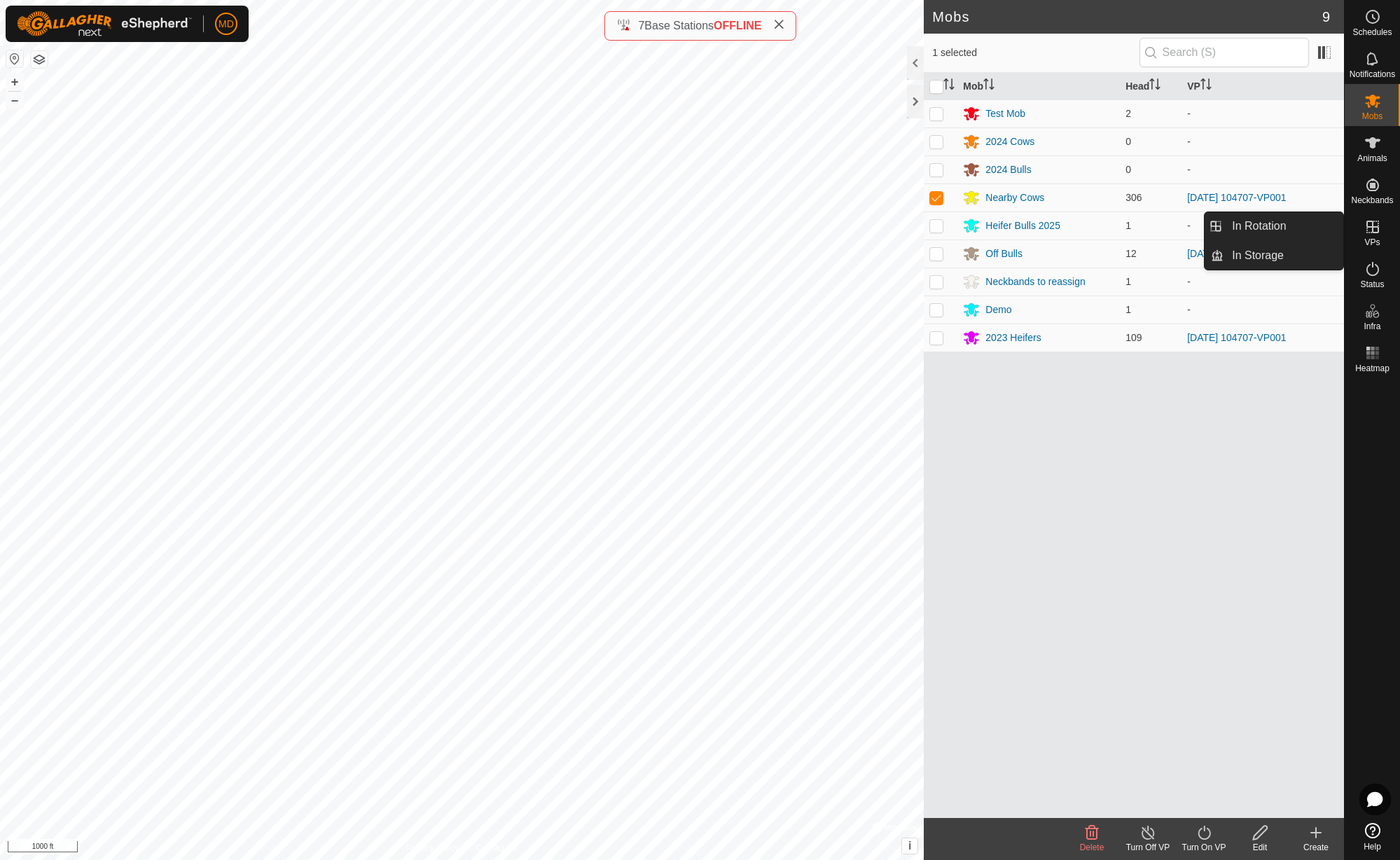
click at [1374, 229] on icon at bounding box center [1373, 227] width 17 height 17
click at [1312, 227] on link "In Rotation" at bounding box center [1284, 226] width 120 height 28
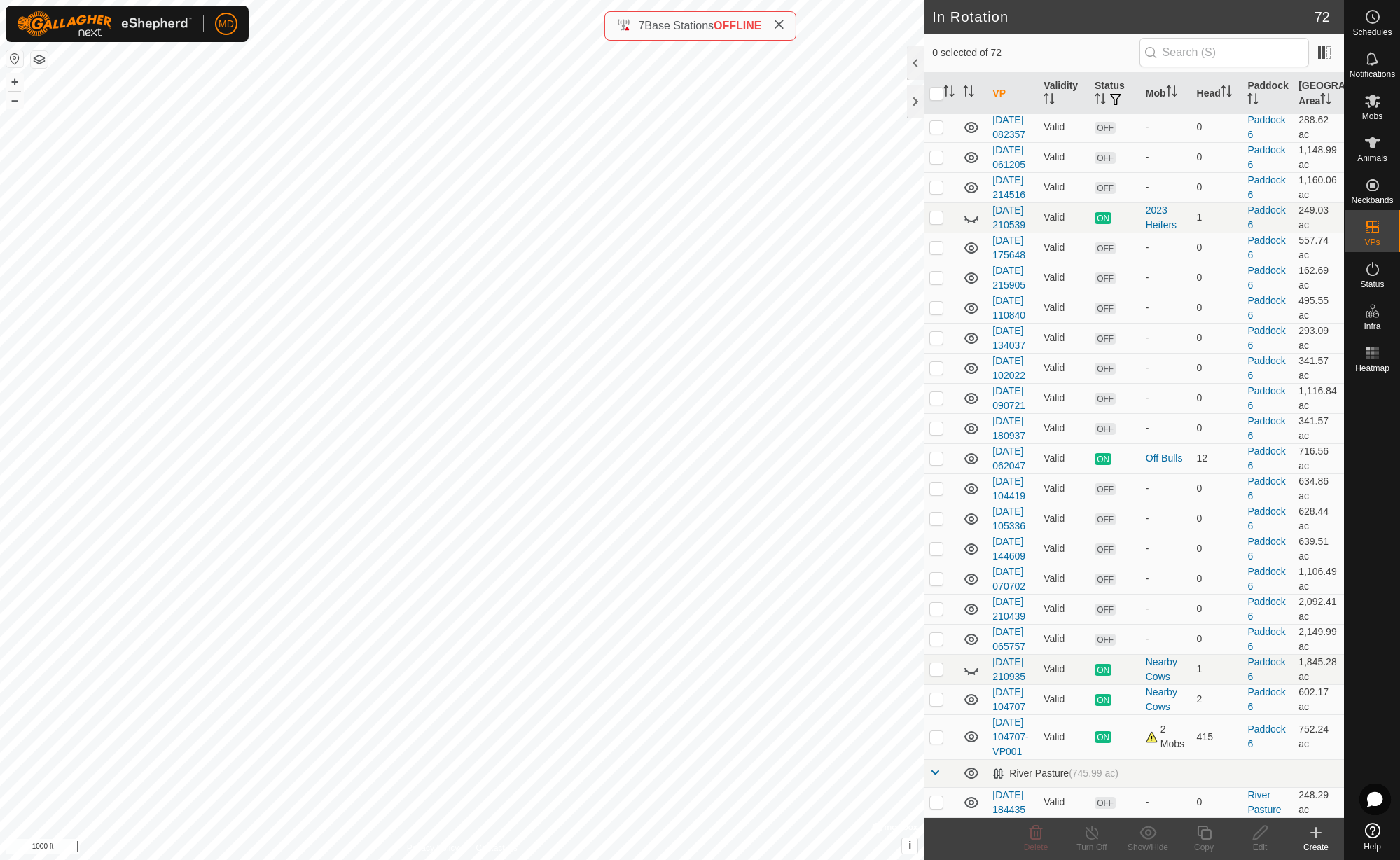
scroll to position [2577, 0]
checkbox input "true"
click at [1374, 99] on icon at bounding box center [1373, 101] width 15 height 13
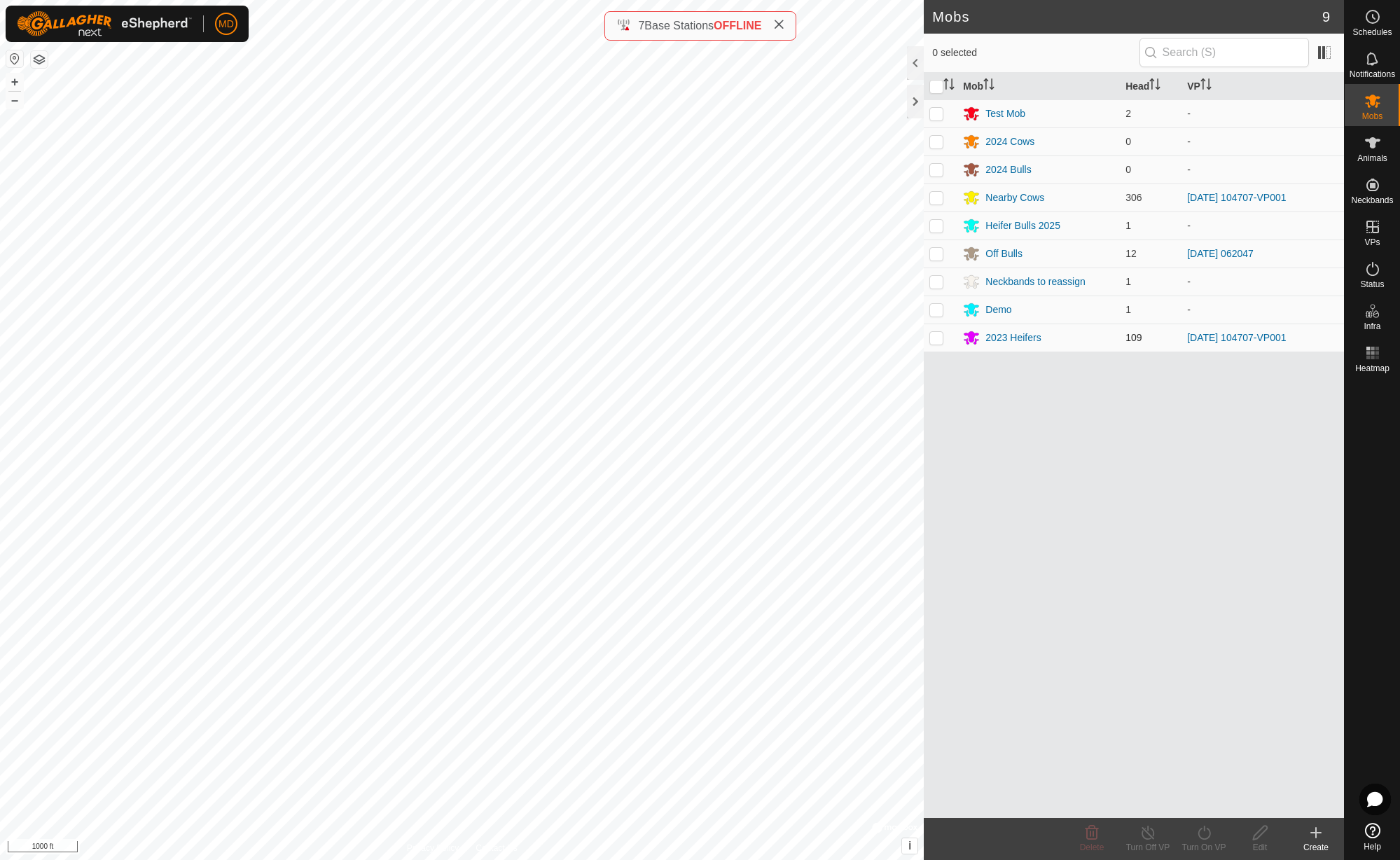
click at [939, 343] on p-checkbox at bounding box center [937, 337] width 14 height 11
checkbox input "true"
click at [1207, 834] on icon at bounding box center [1205, 832] width 18 height 17
click at [1206, 804] on link "Now" at bounding box center [1246, 802] width 139 height 28
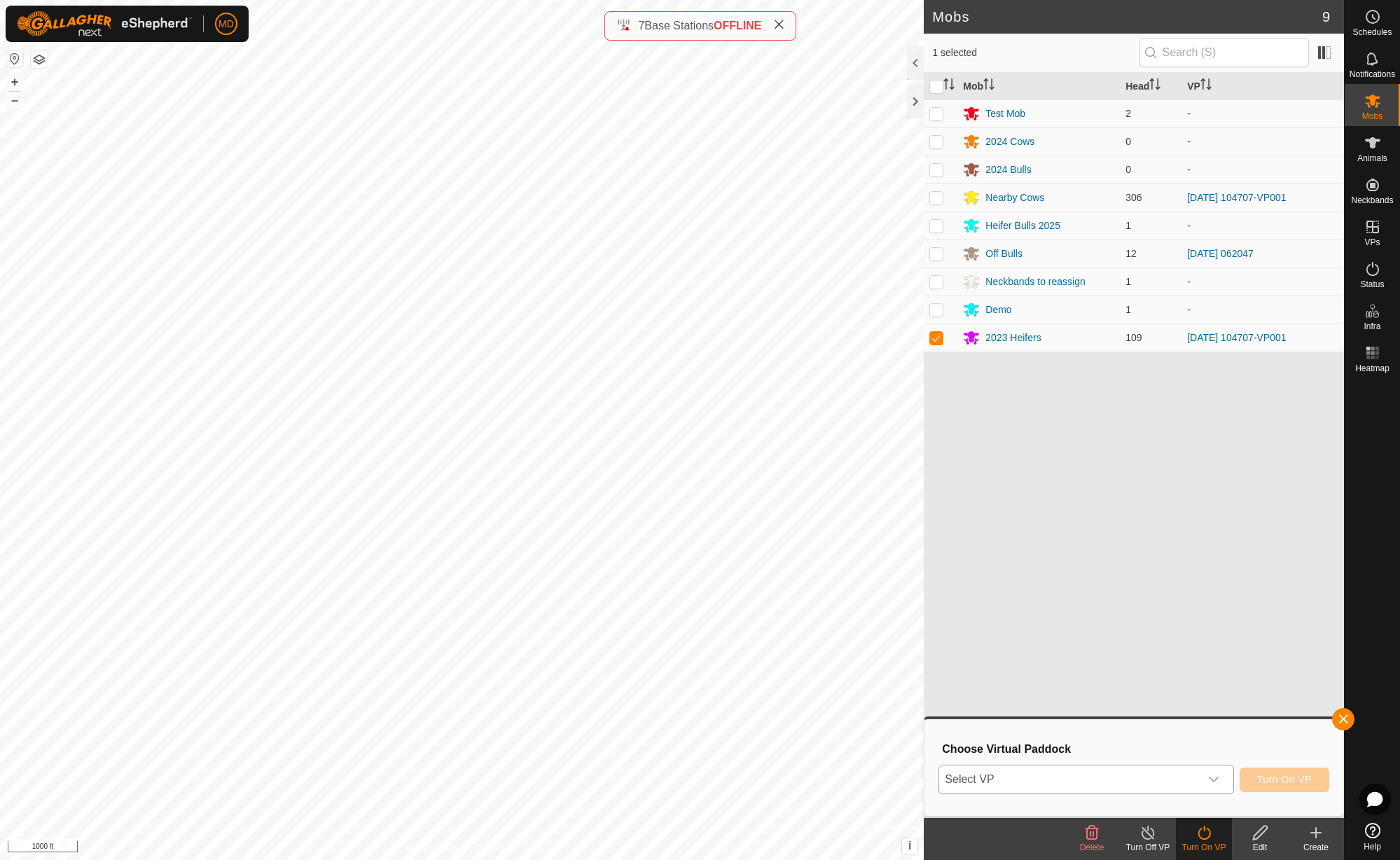
click at [1215, 780] on icon "dropdown trigger" at bounding box center [1214, 779] width 11 height 11
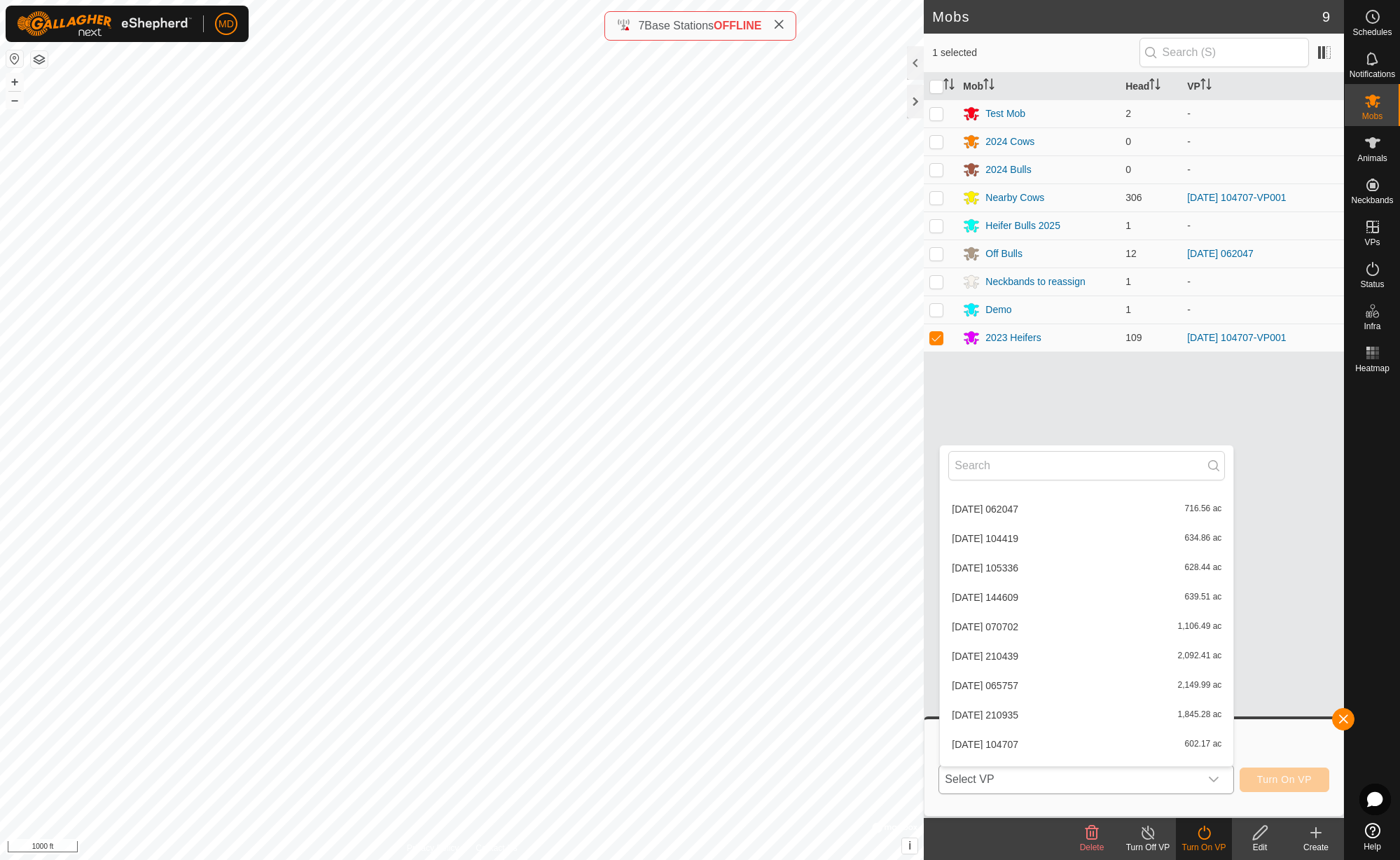
scroll to position [1965, 0]
click at [1116, 690] on li "[DATE] 104707-VP001 752.24 ac" at bounding box center [1086, 690] width 293 height 28
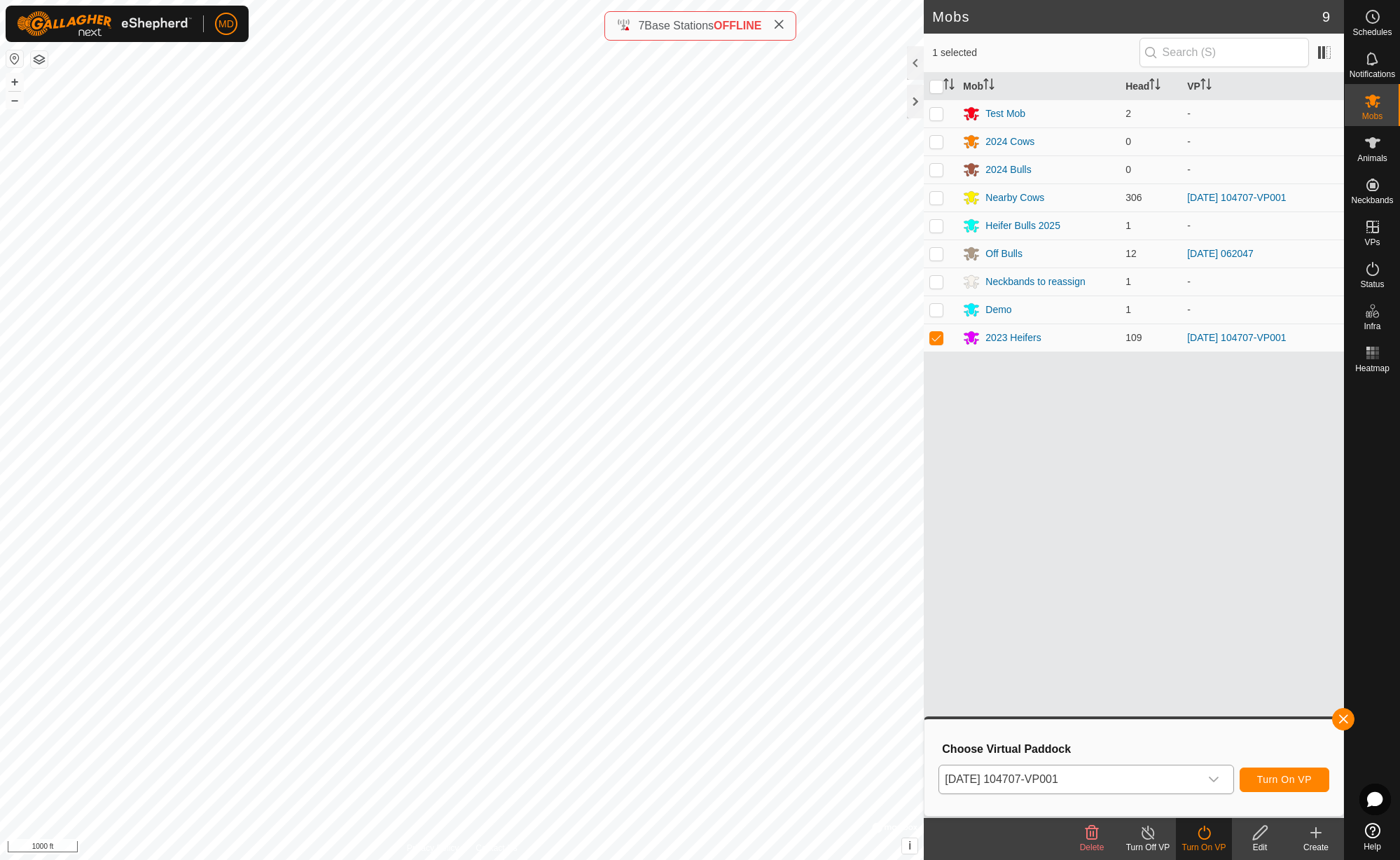
click at [1286, 784] on span "Turn On VP" at bounding box center [1284, 779] width 55 height 11
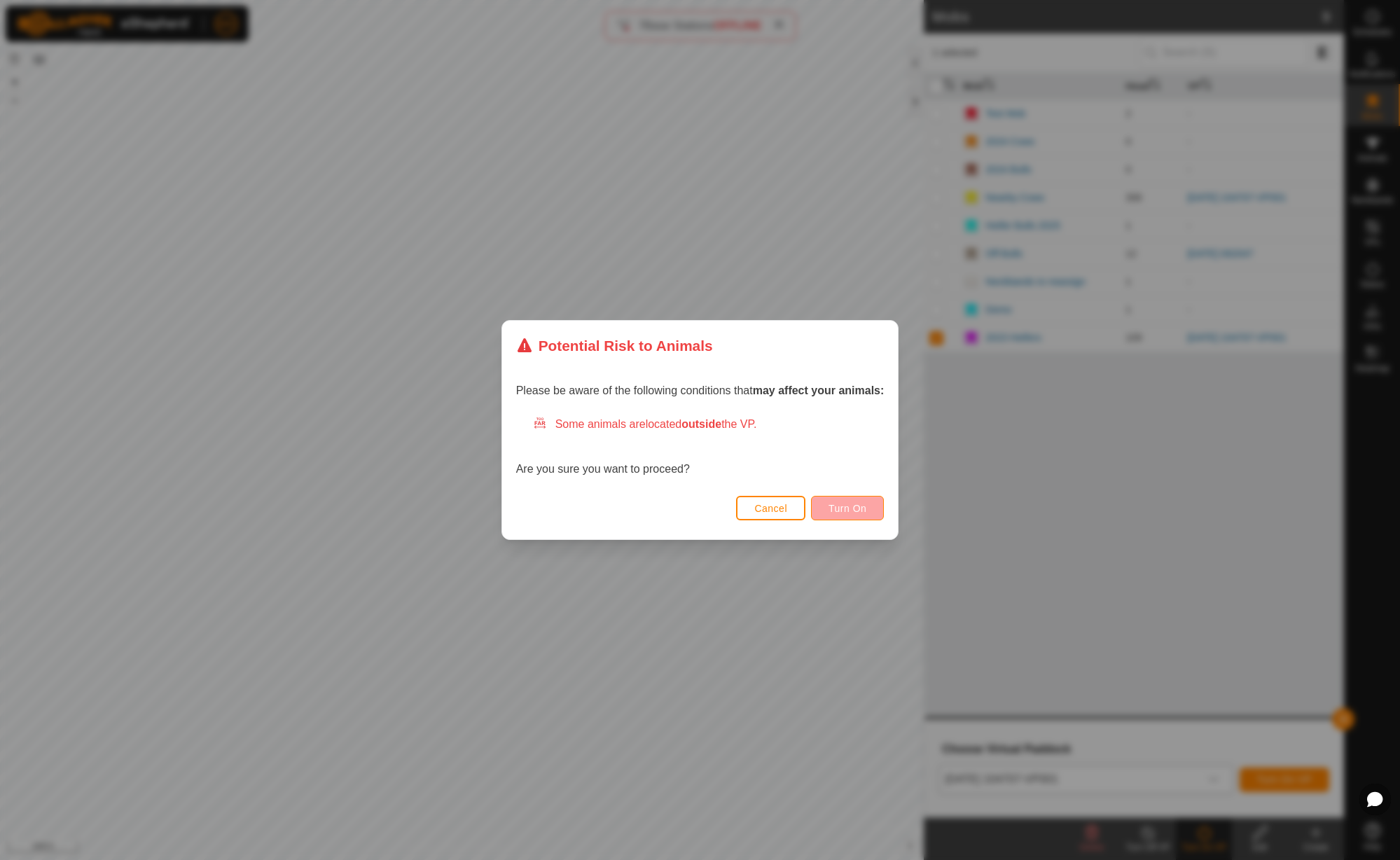
click at [866, 506] on span "Turn On" at bounding box center [848, 508] width 38 height 11
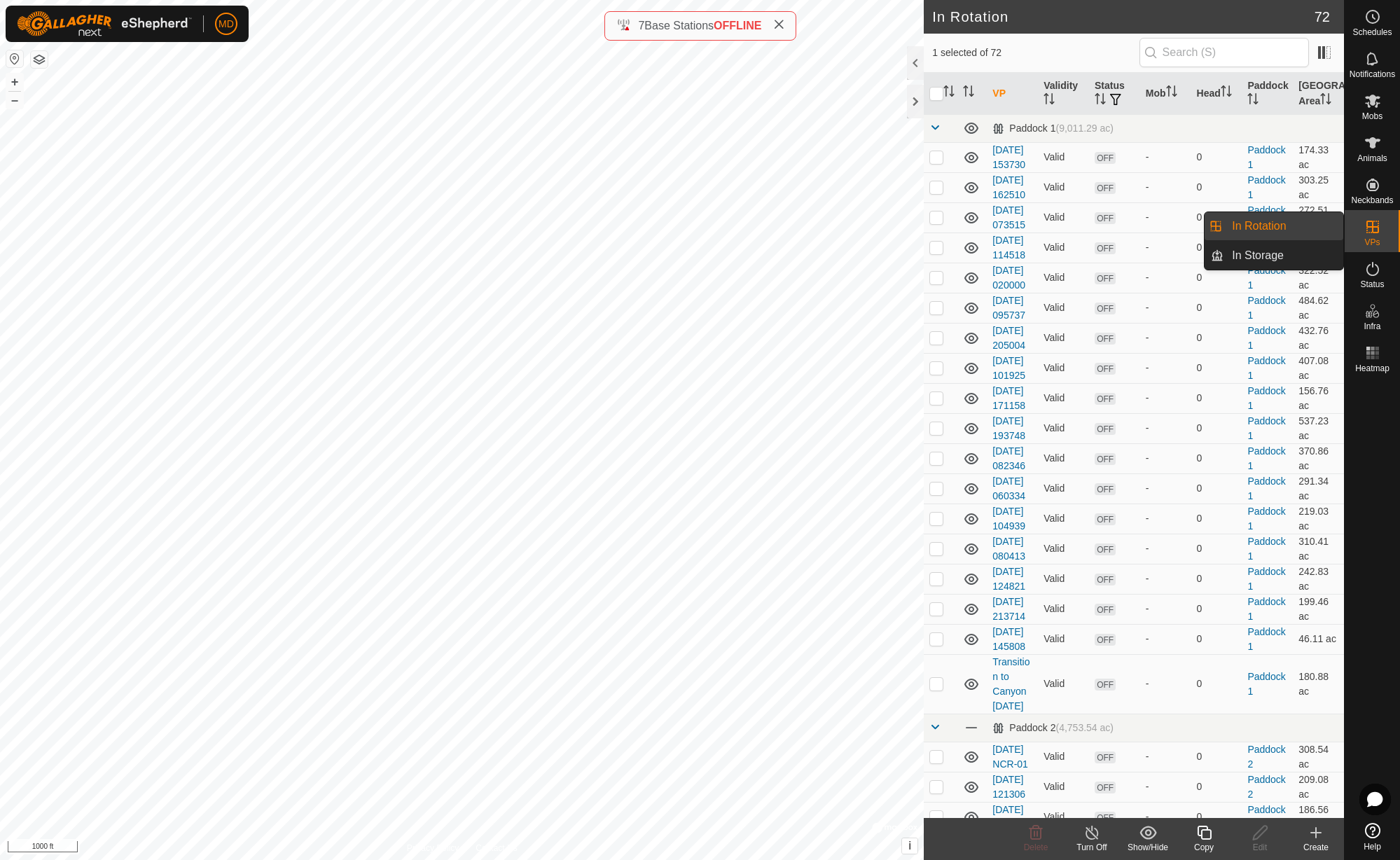
click at [1383, 233] on es-virtualpaddocks-svg-icon at bounding box center [1373, 227] width 25 height 23
click at [1282, 227] on link "In Rotation" at bounding box center [1284, 226] width 120 height 28
checkbox input "false"
checkbox input "true"
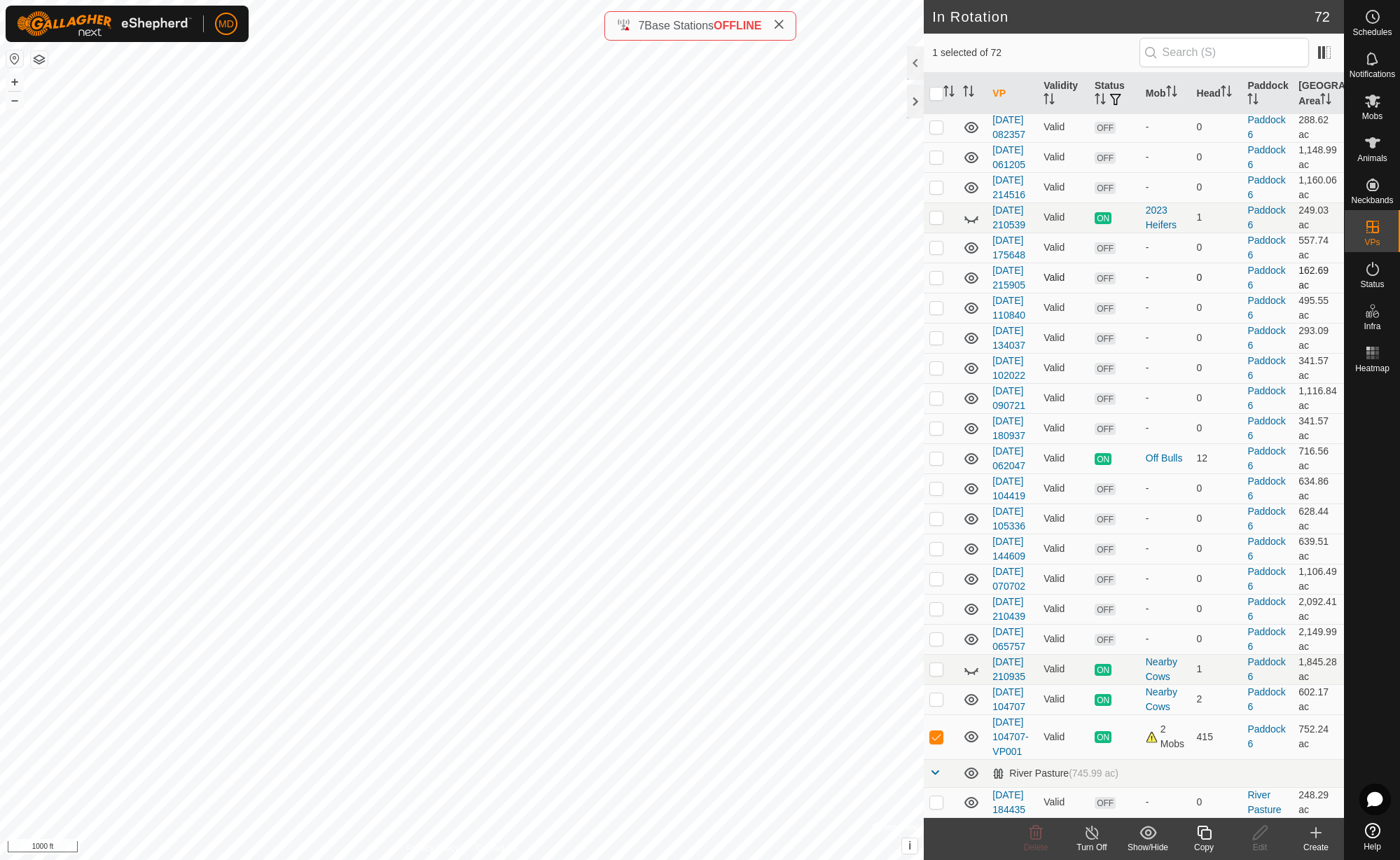
scroll to position [2577, 0]
click at [1206, 836] on icon at bounding box center [1205, 832] width 18 height 17
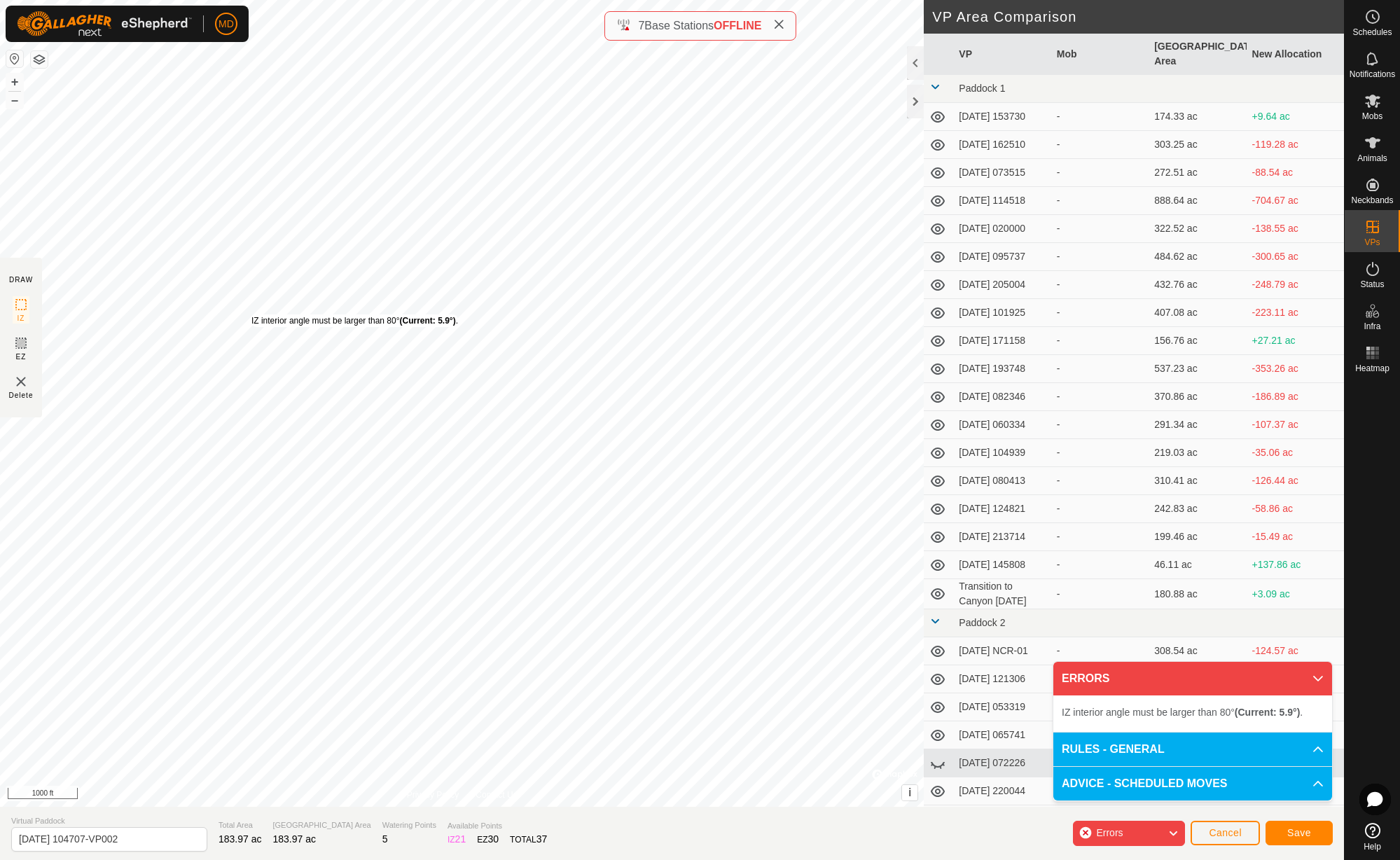
click at [251, 316] on div "IZ interior angle must be larger than 80° (Current: 5.9°) ." at bounding box center [355, 320] width 207 height 12
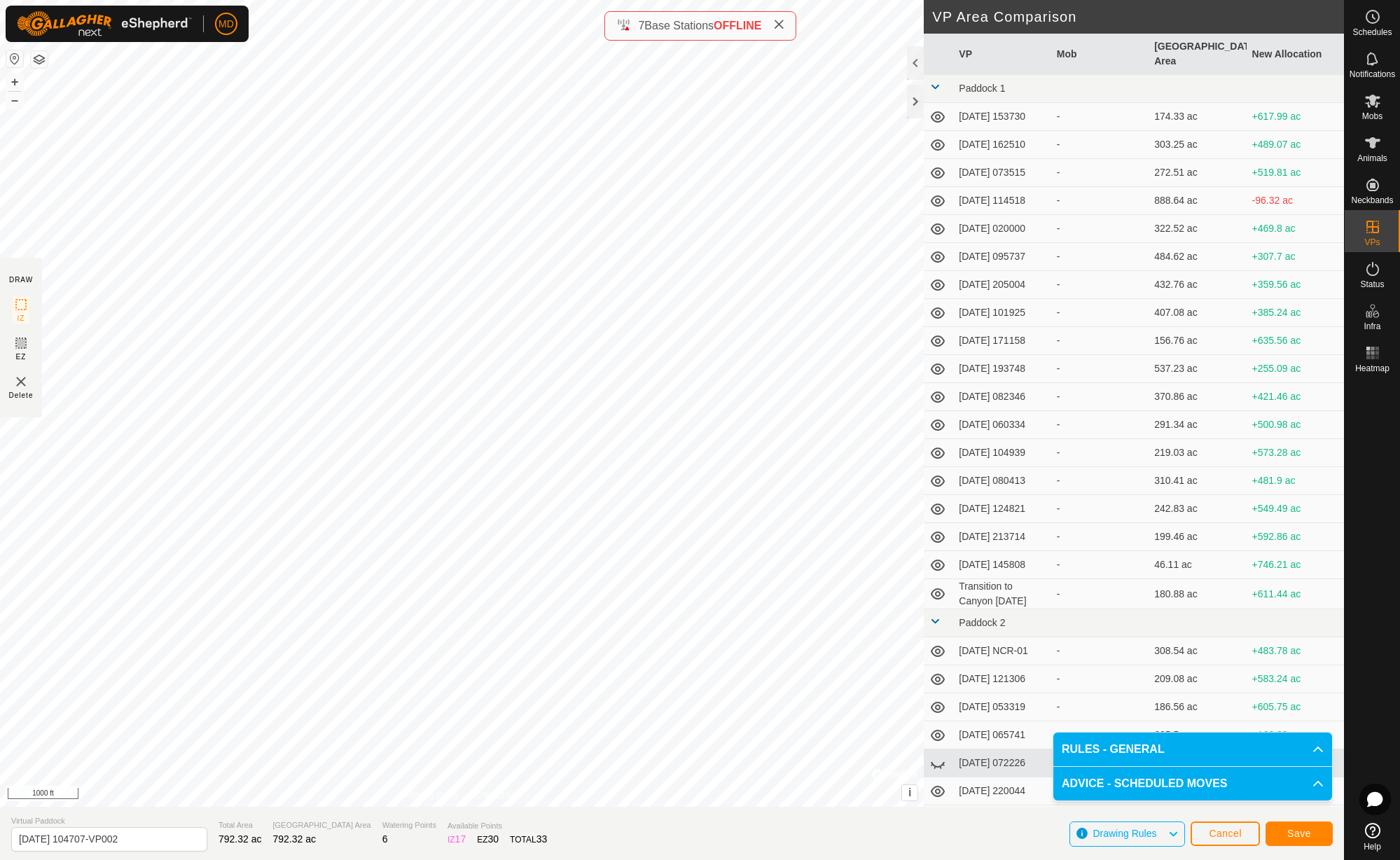
click at [1315, 838] on button "Save" at bounding box center [1299, 834] width 67 height 25
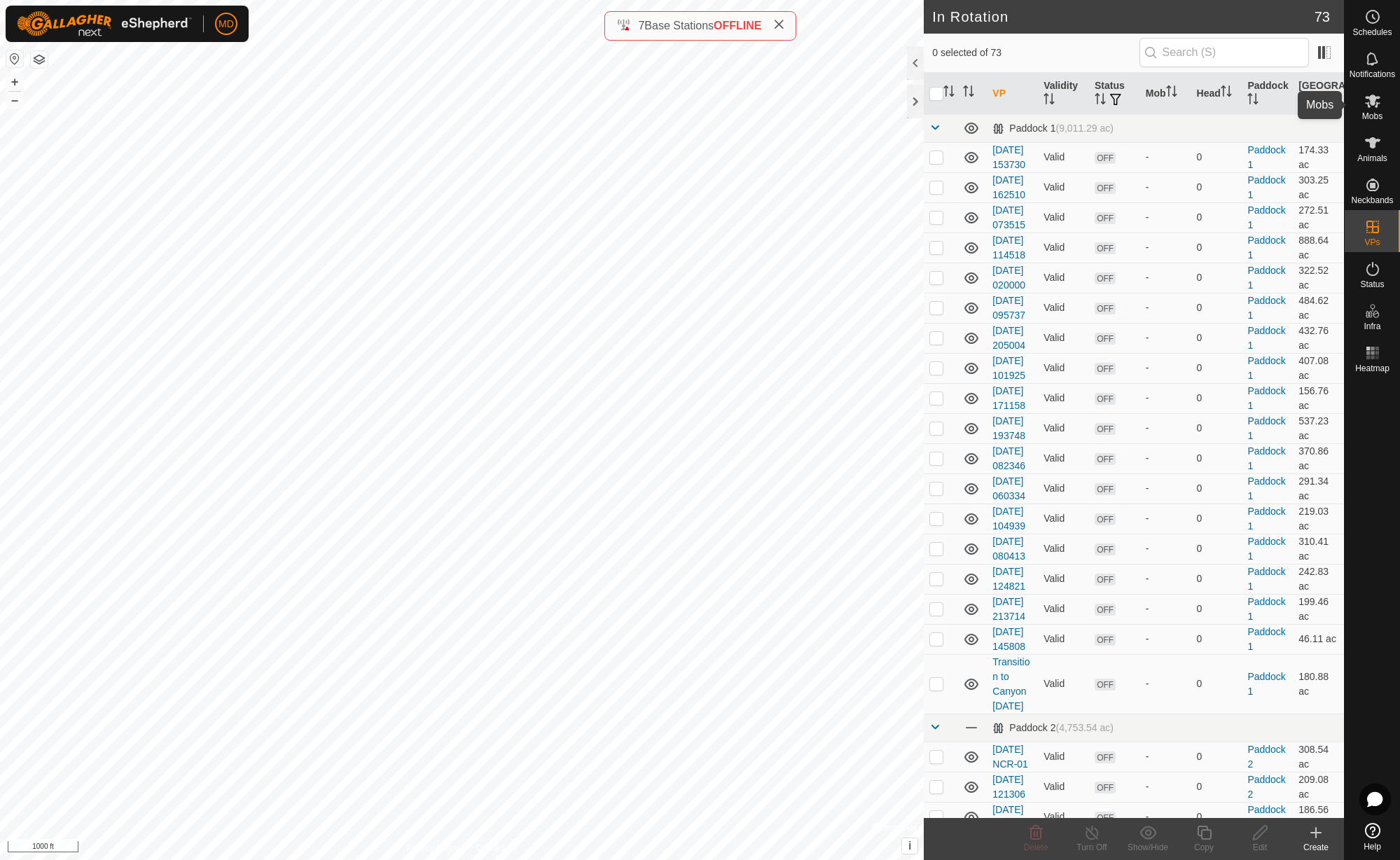
click at [1374, 102] on icon at bounding box center [1373, 101] width 15 height 13
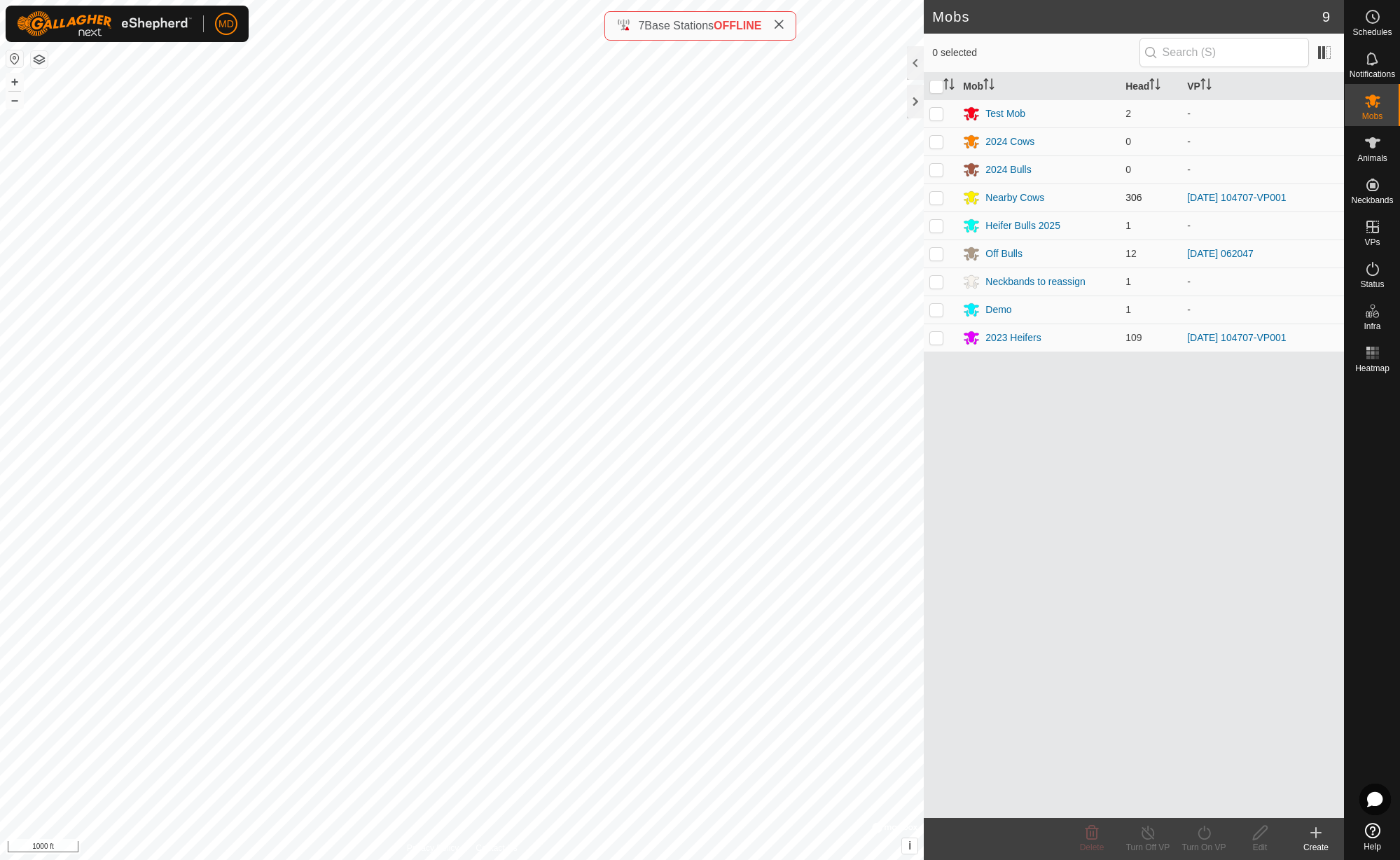
click at [939, 197] on p-checkbox at bounding box center [937, 197] width 14 height 11
checkbox input "true"
click at [1206, 837] on icon at bounding box center [1205, 832] width 18 height 17
click at [1200, 802] on link "Now" at bounding box center [1246, 802] width 139 height 28
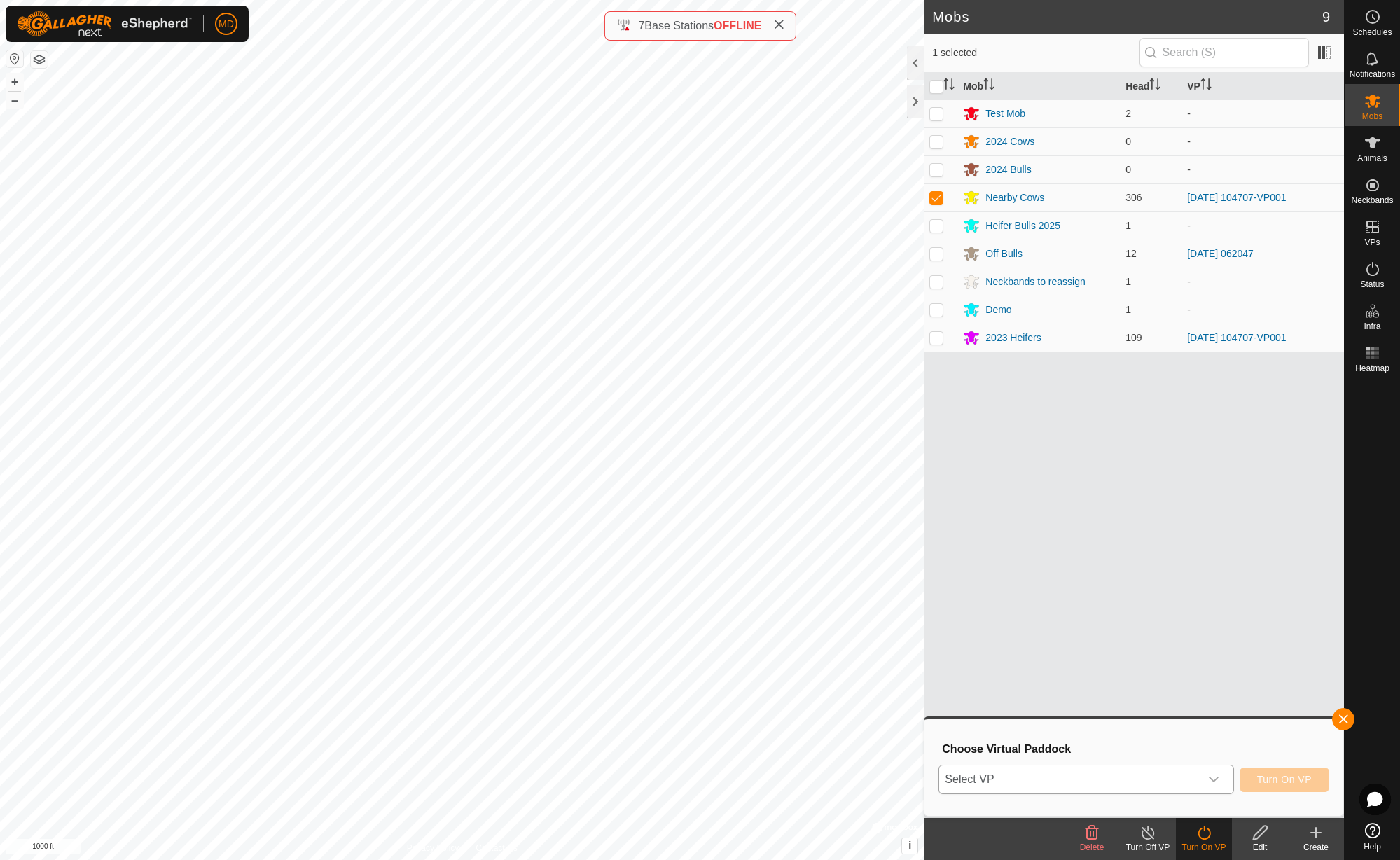
click at [1215, 779] on icon "dropdown trigger" at bounding box center [1214, 779] width 11 height 11
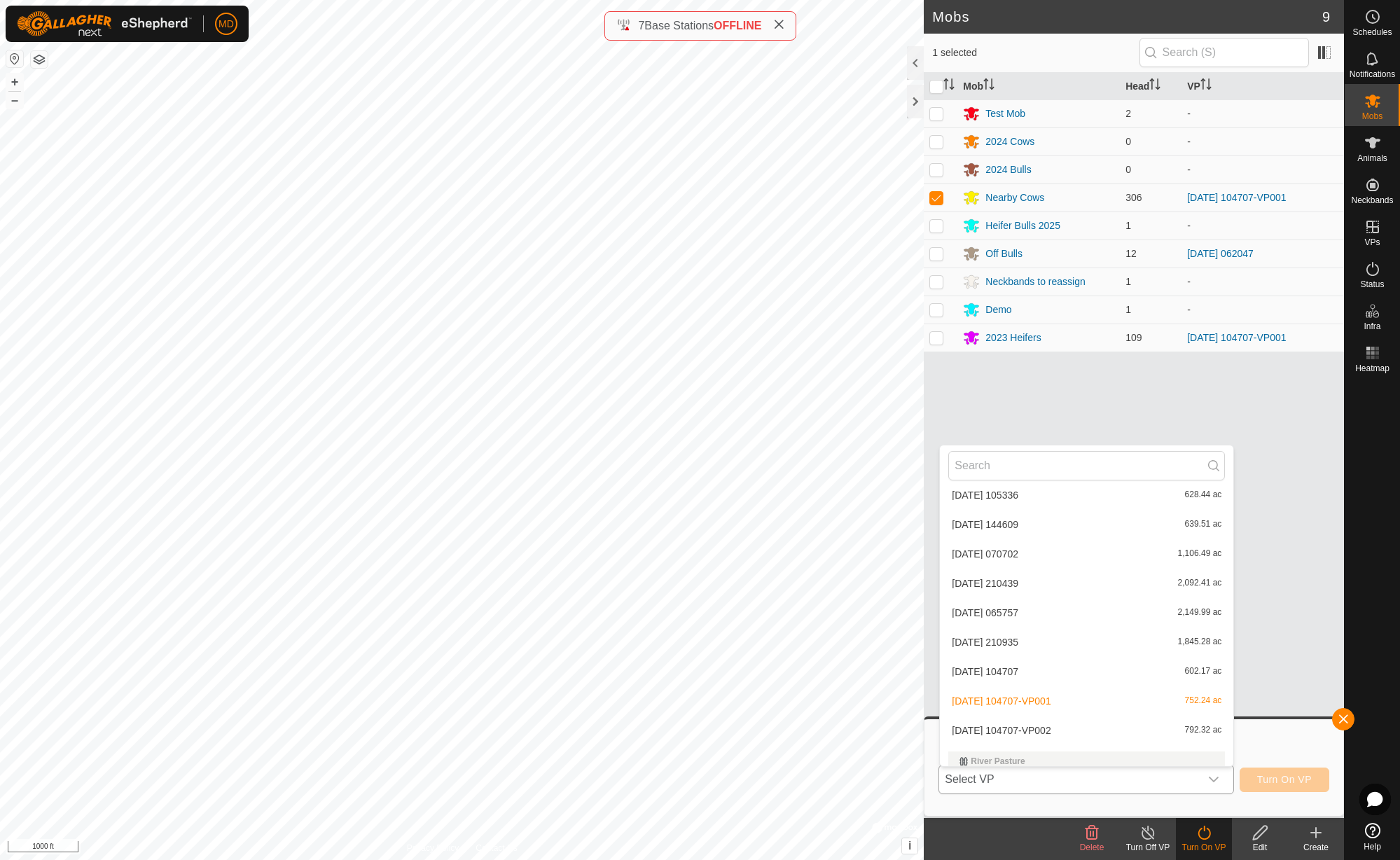
scroll to position [1994, 0]
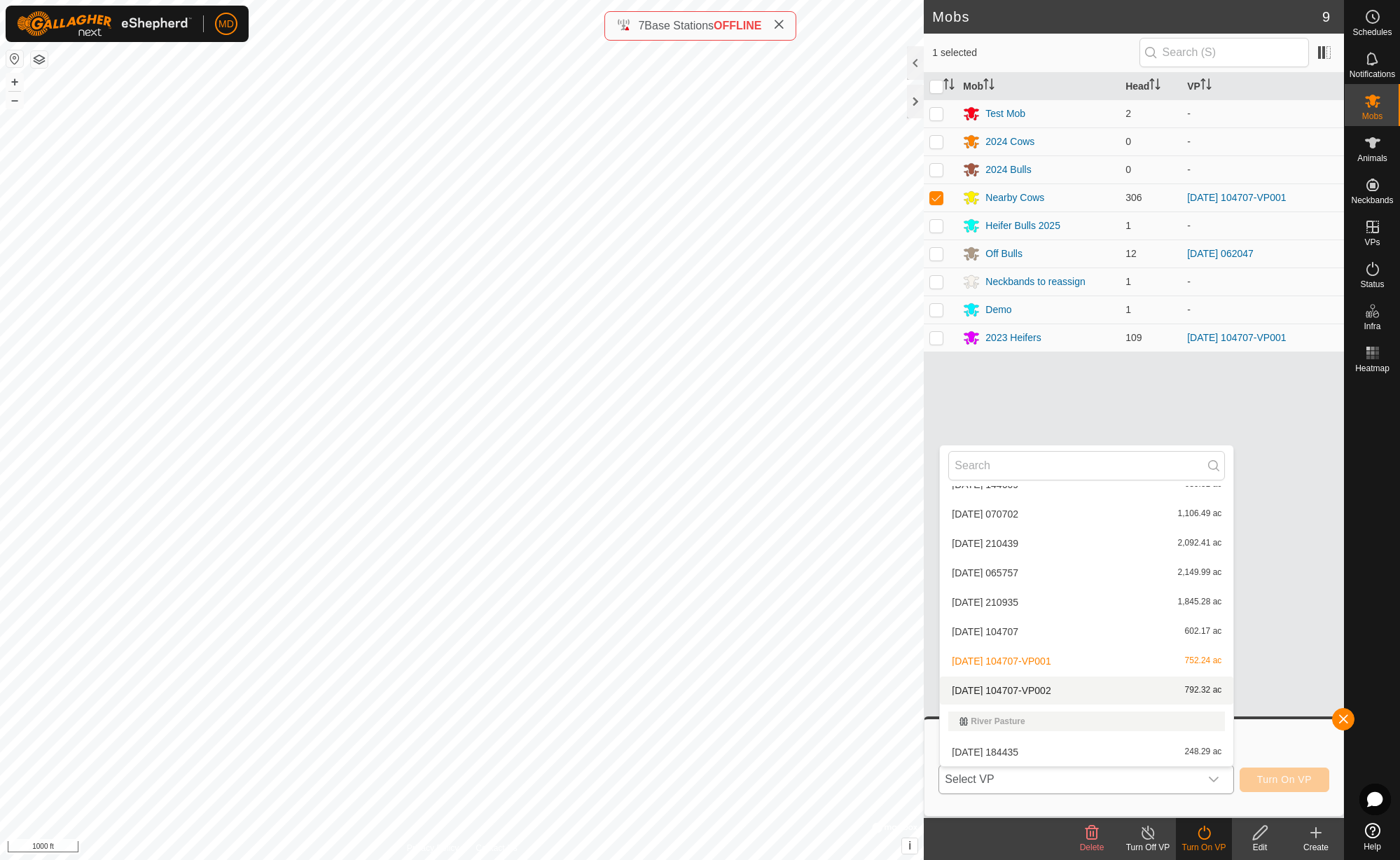
click at [1076, 692] on li "[DATE] 104707-VP002 792.32 ac" at bounding box center [1086, 690] width 293 height 28
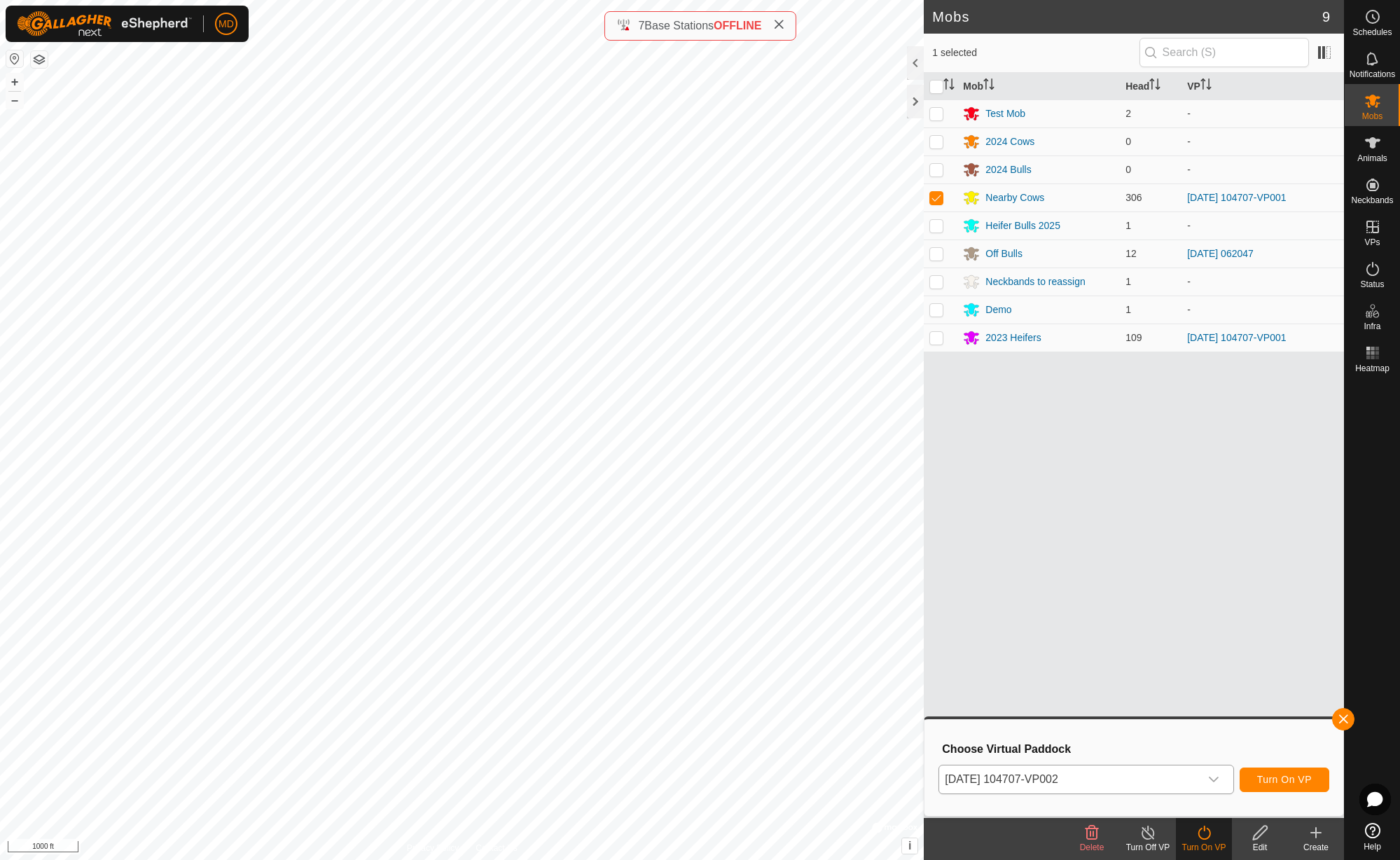
click at [1295, 783] on span "Turn On VP" at bounding box center [1284, 779] width 55 height 11
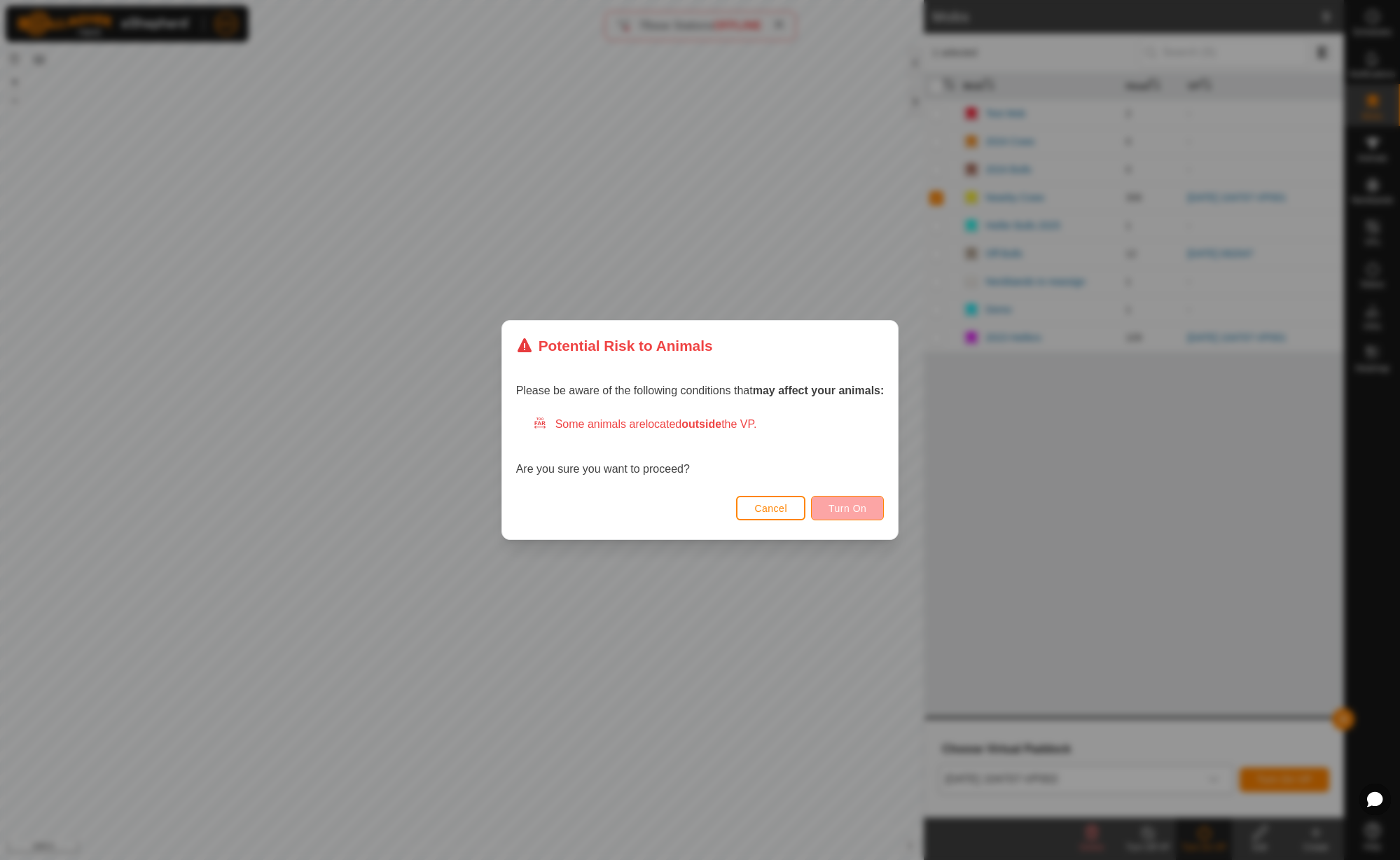
click at [860, 510] on span "Turn On" at bounding box center [848, 508] width 38 height 11
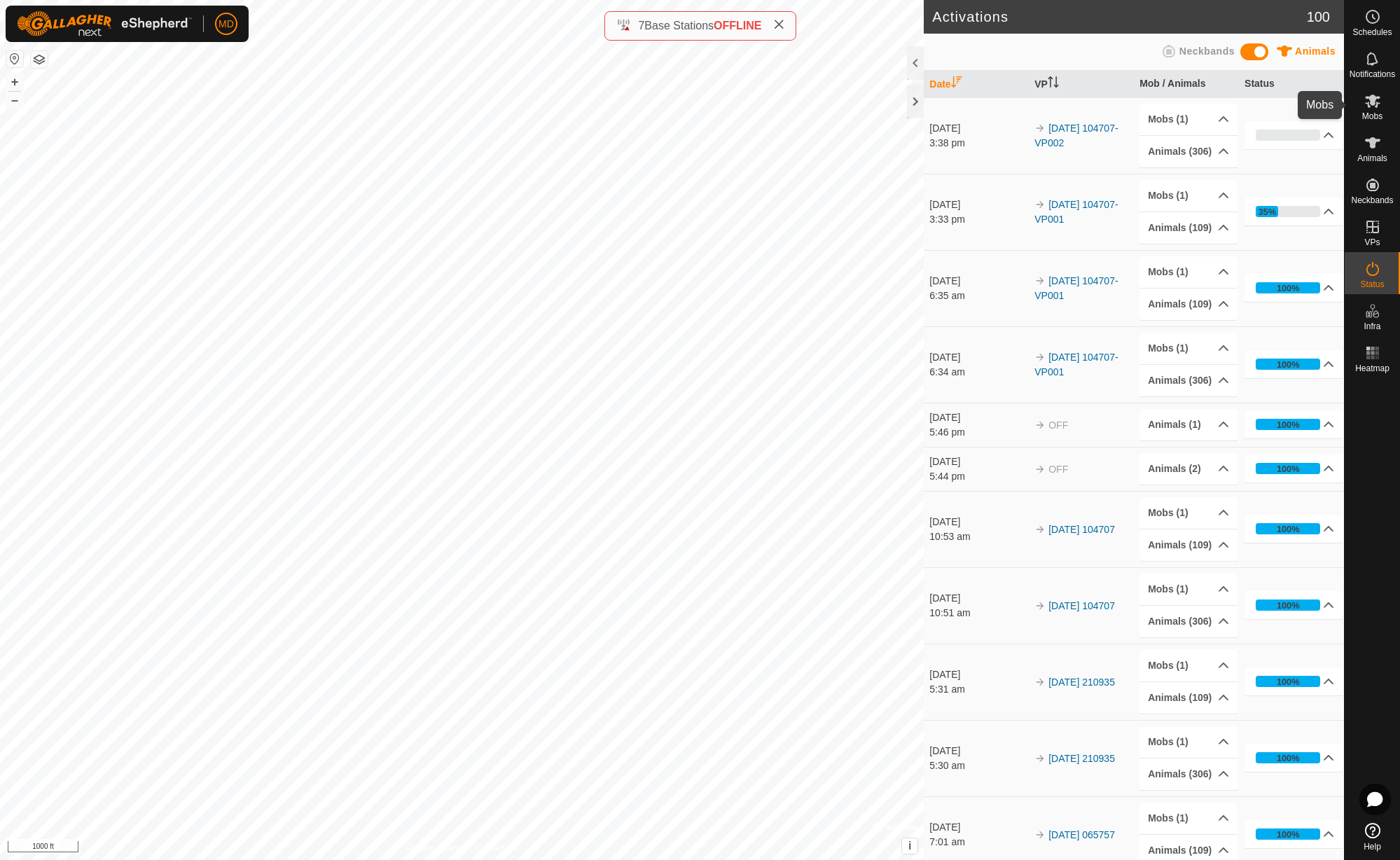
click at [1373, 100] on icon at bounding box center [1373, 101] width 15 height 13
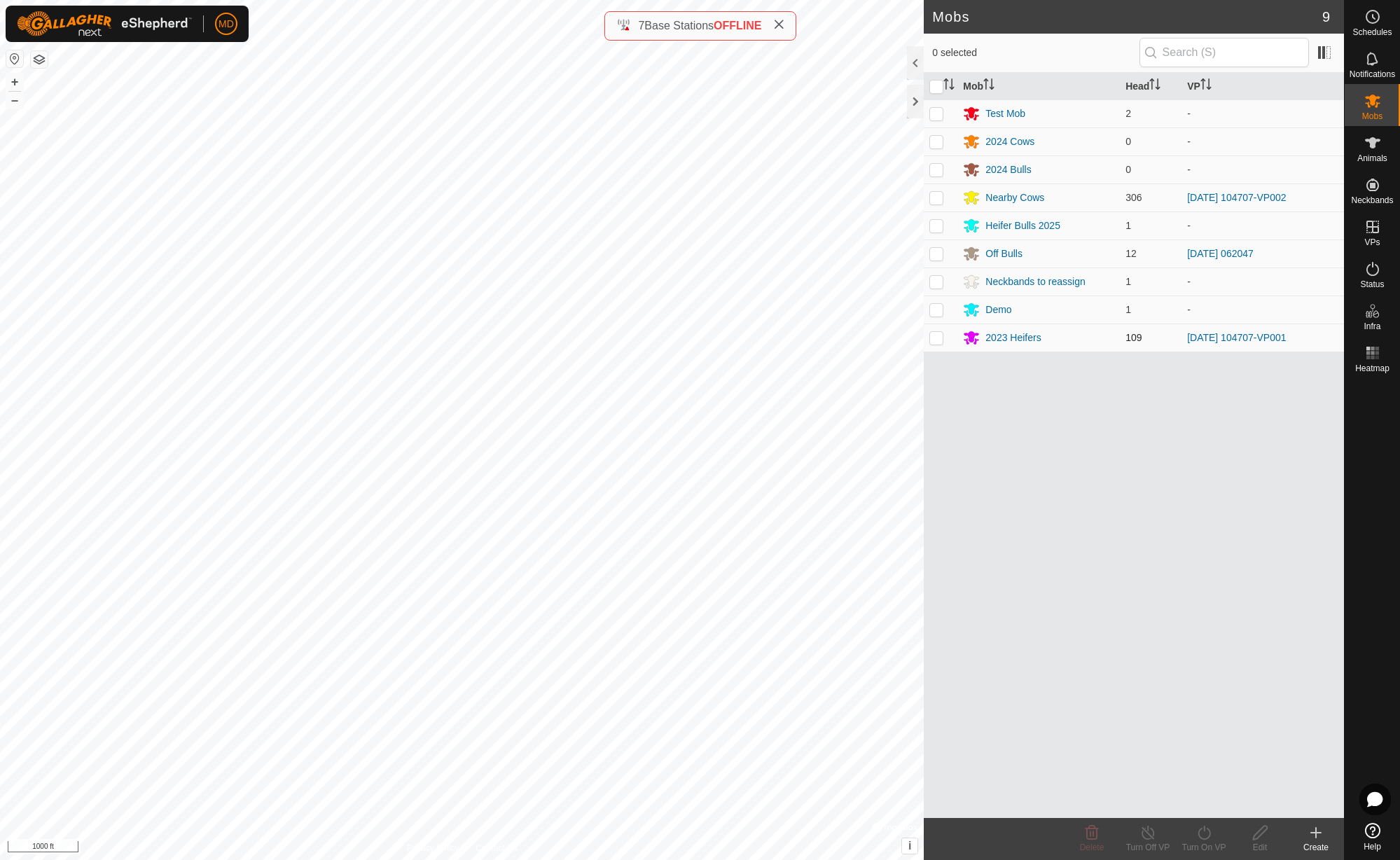
click at [937, 340] on p-checkbox at bounding box center [937, 337] width 14 height 11
checkbox input "true"
click at [1206, 834] on icon at bounding box center [1205, 832] width 18 height 17
click at [1204, 802] on link "Now" at bounding box center [1246, 802] width 139 height 28
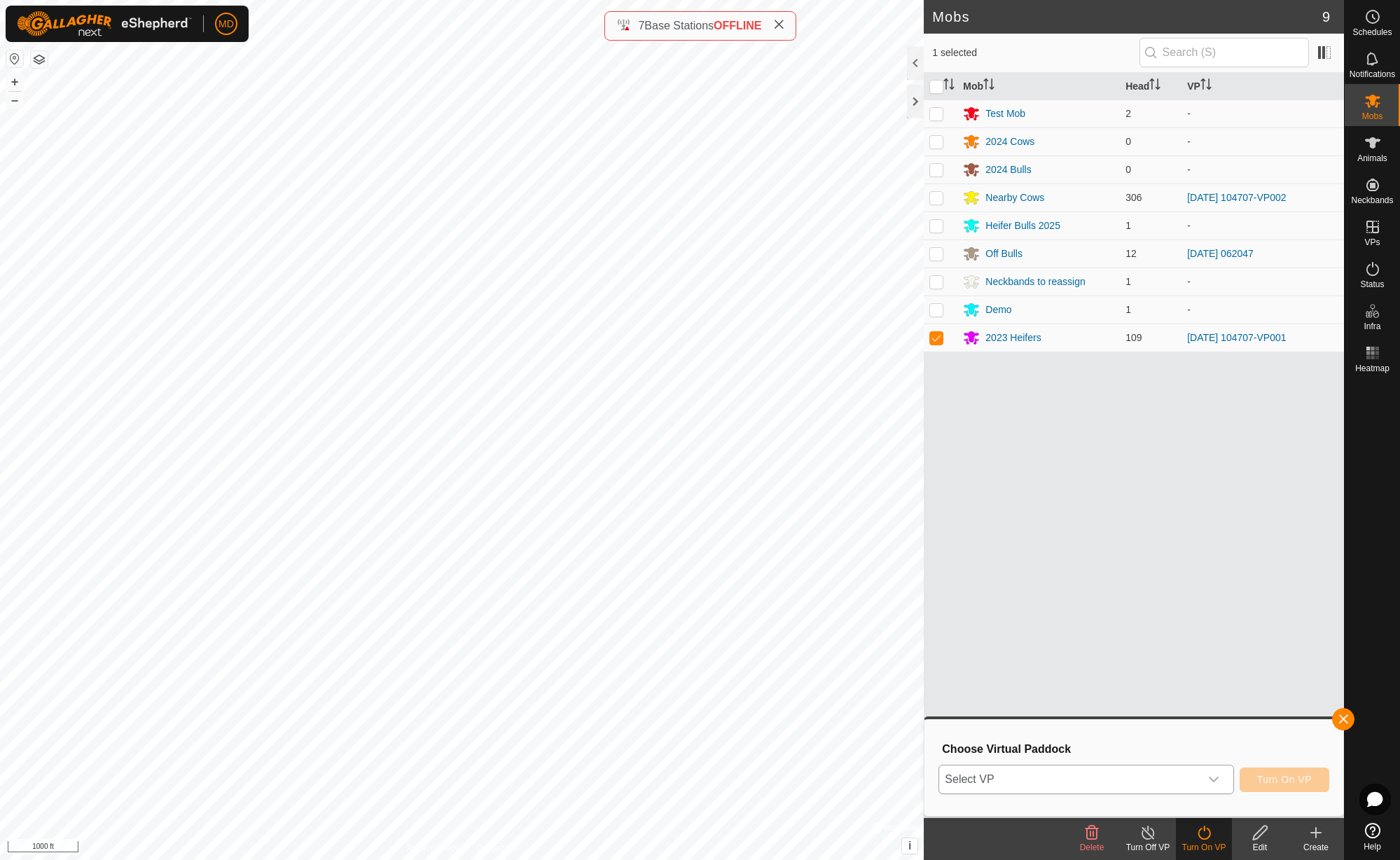
click at [1214, 778] on icon "dropdown trigger" at bounding box center [1214, 779] width 11 height 11
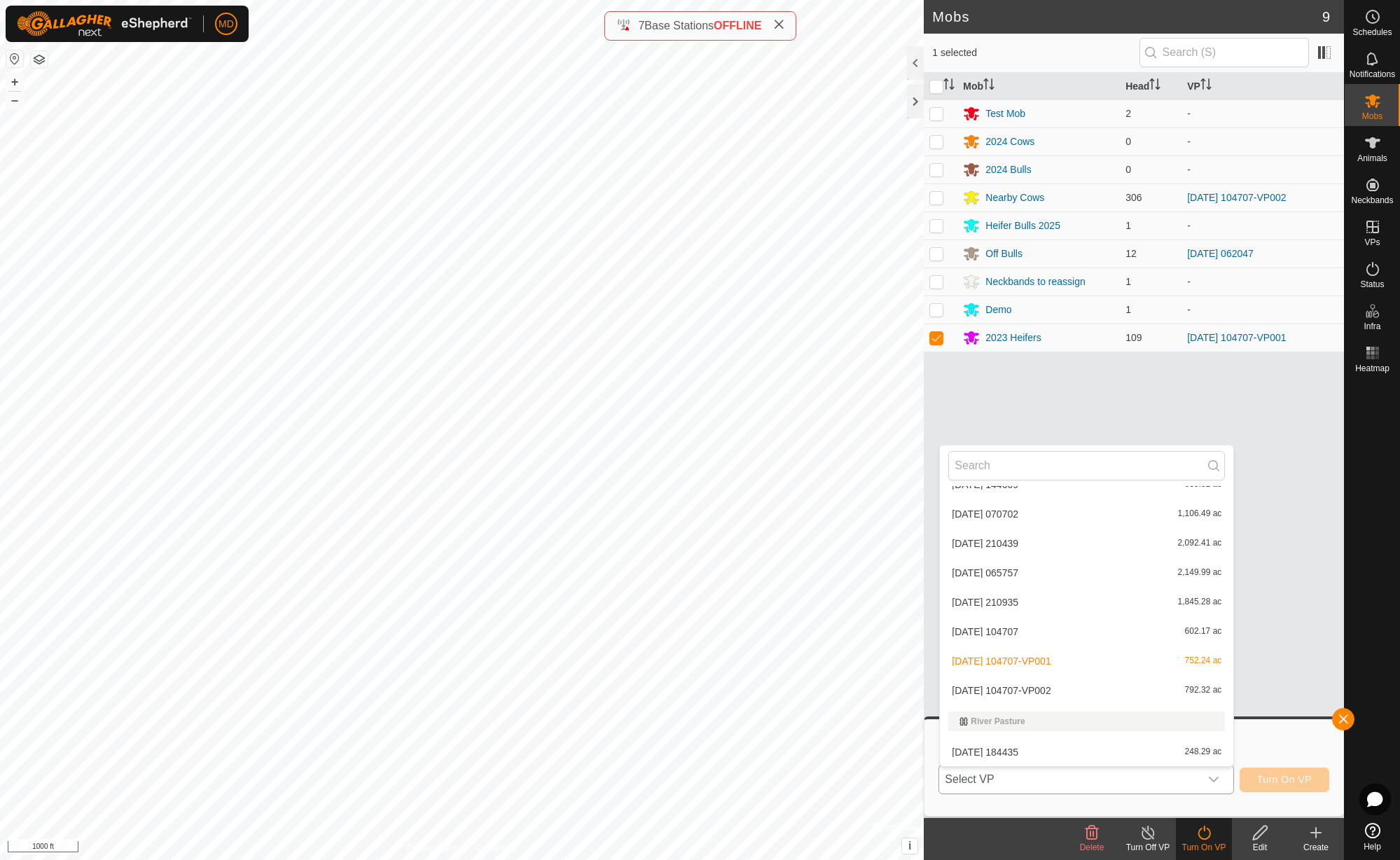
scroll to position [1994, 0]
click at [1048, 695] on li "[DATE] 104707-VP002 792.32 ac" at bounding box center [1086, 690] width 293 height 28
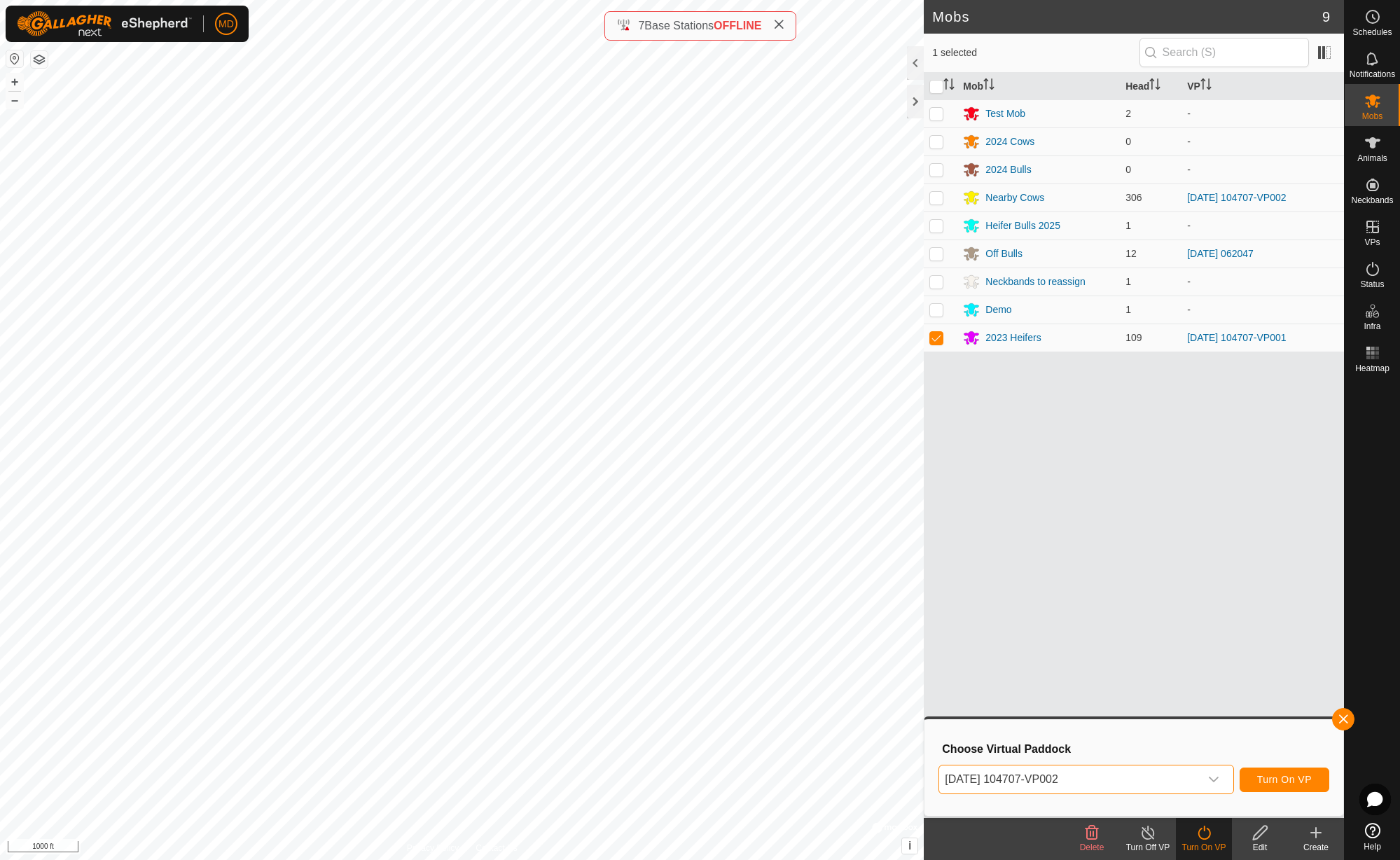
click at [1287, 786] on button "Turn On VP" at bounding box center [1284, 780] width 90 height 25
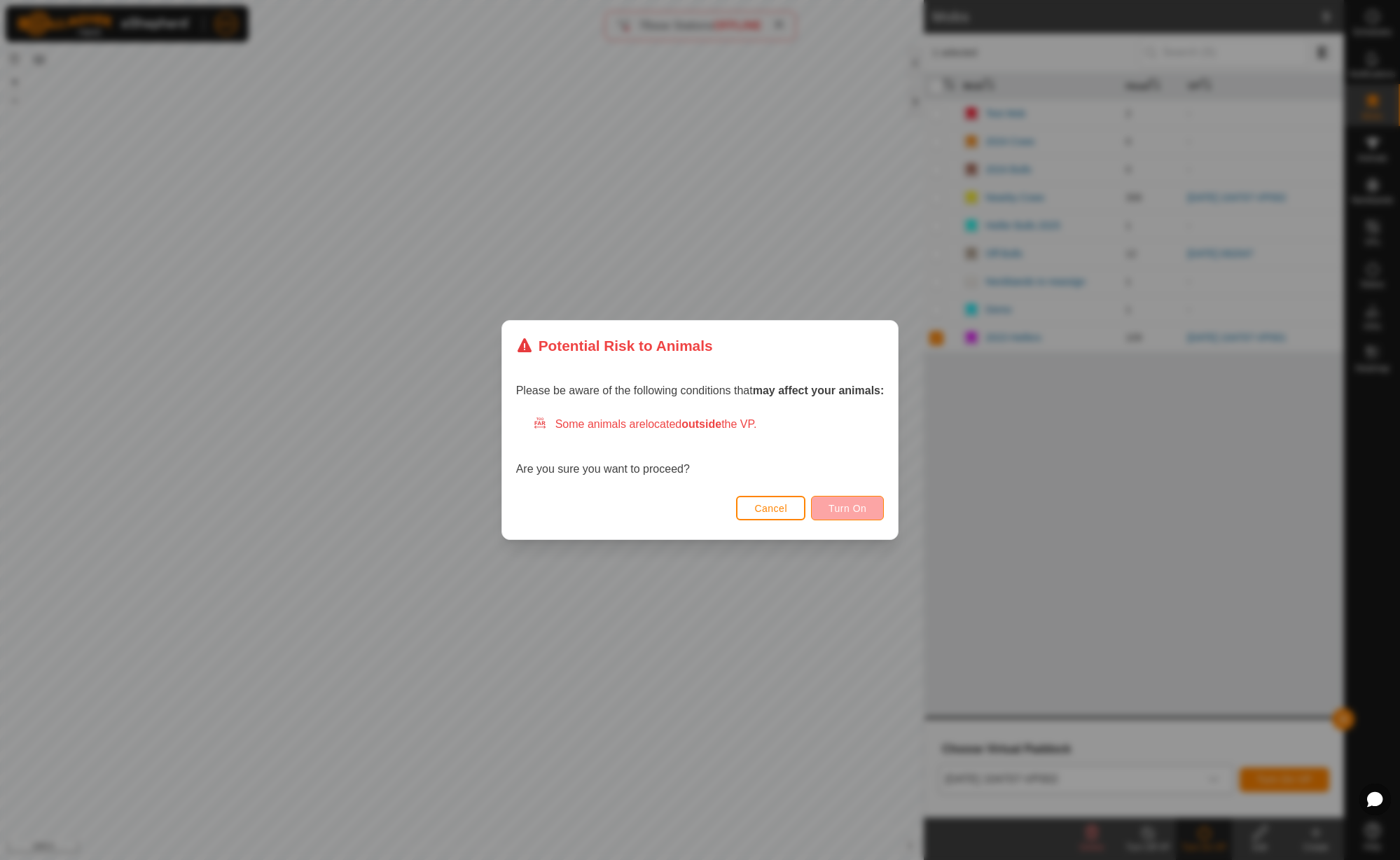
click at [866, 511] on span "Turn On" at bounding box center [848, 508] width 38 height 11
